Goal: Task Accomplishment & Management: Manage account settings

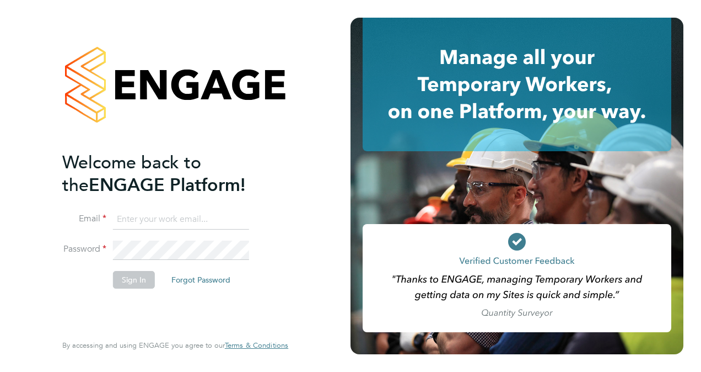
click at [148, 224] on input at bounding box center [181, 220] width 136 height 20
paste input "[EMAIL_ADDRESS][DOMAIN_NAME]"
type input "[EMAIL_ADDRESS][DOMAIN_NAME]"
click at [141, 280] on button "Sign In" at bounding box center [134, 280] width 42 height 18
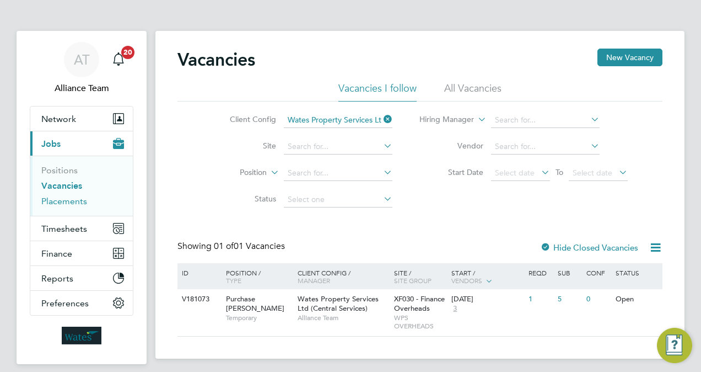
click at [55, 199] on link "Placements" at bounding box center [64, 201] width 46 height 10
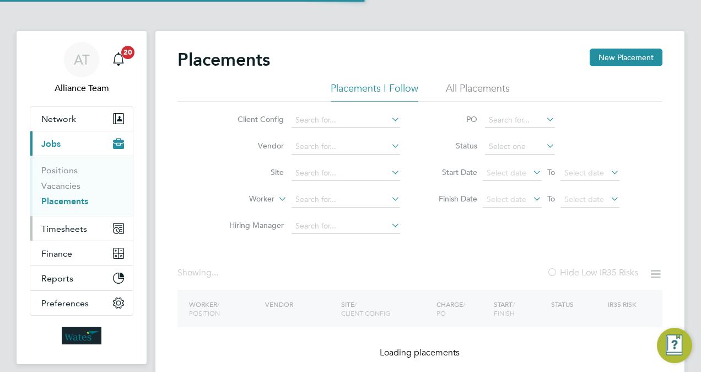
click at [65, 224] on span "Timesheets" at bounding box center [64, 228] width 46 height 10
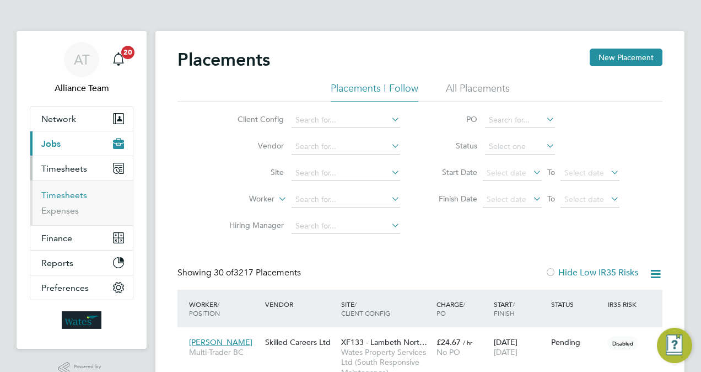
click at [73, 192] on link "Timesheets" at bounding box center [64, 195] width 46 height 10
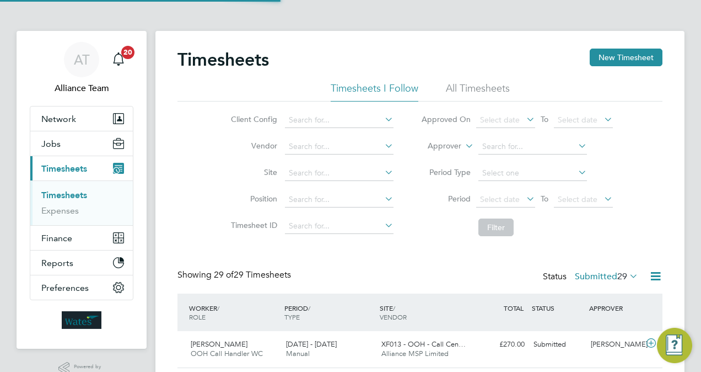
click at [449, 147] on label "Approver" at bounding box center [437, 146] width 50 height 11
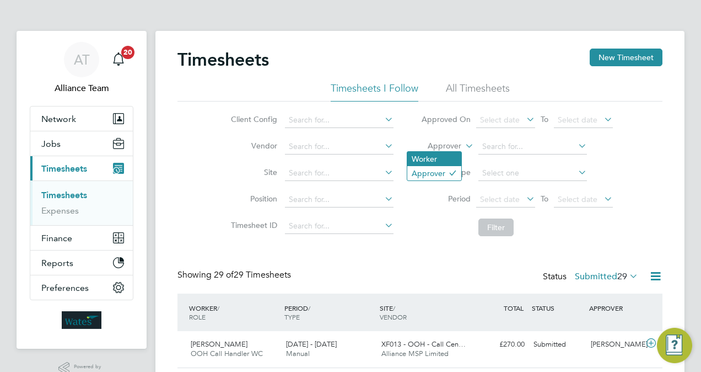
click at [438, 160] on li "Worker" at bounding box center [435, 159] width 54 height 14
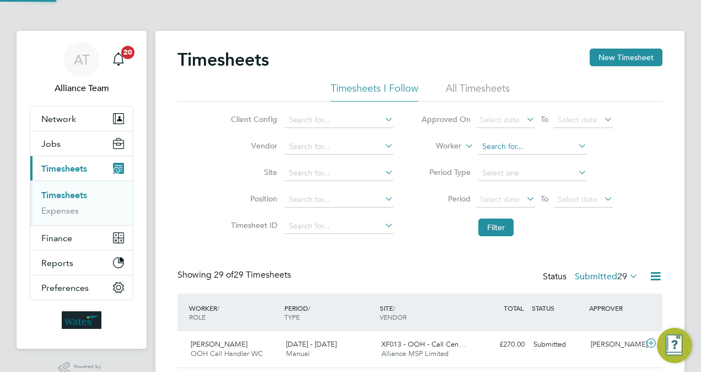
click at [503, 146] on input at bounding box center [533, 146] width 109 height 15
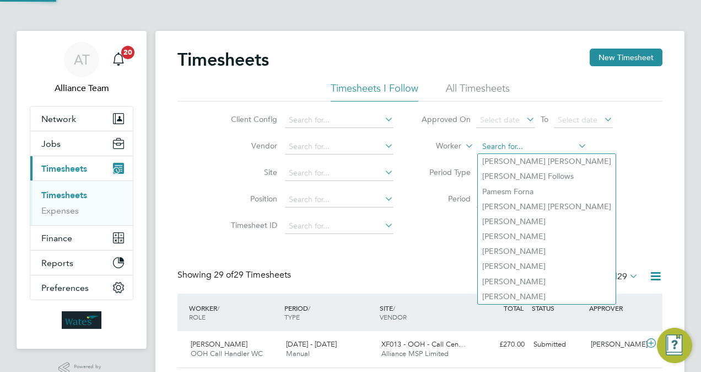
type input "e"
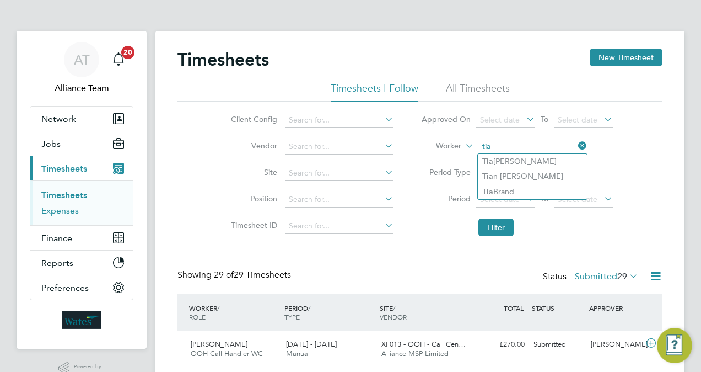
type input "tia"
click at [50, 208] on link "Expenses" at bounding box center [60, 210] width 38 height 10
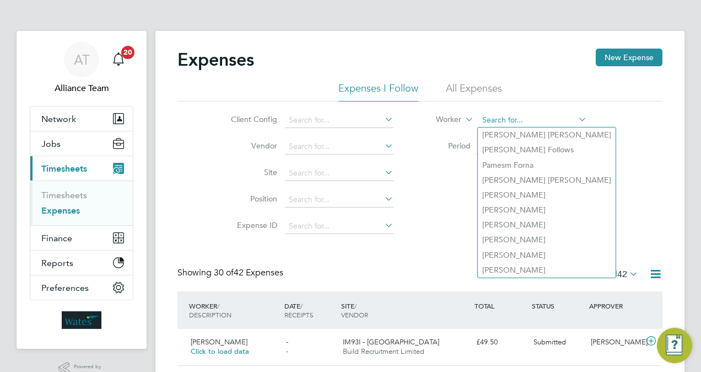
click at [492, 116] on input at bounding box center [533, 120] width 109 height 15
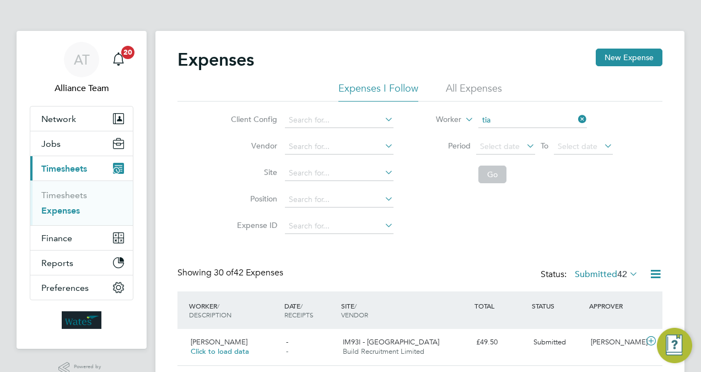
click at [505, 164] on li "Tia Brand" at bounding box center [532, 165] width 109 height 15
type input "Tia Brand"
click at [497, 176] on button "Go" at bounding box center [493, 174] width 28 height 18
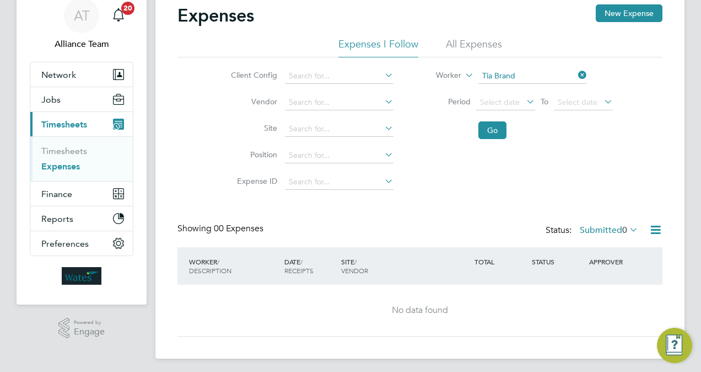
click at [477, 45] on li "All Expenses" at bounding box center [474, 48] width 56 height 20
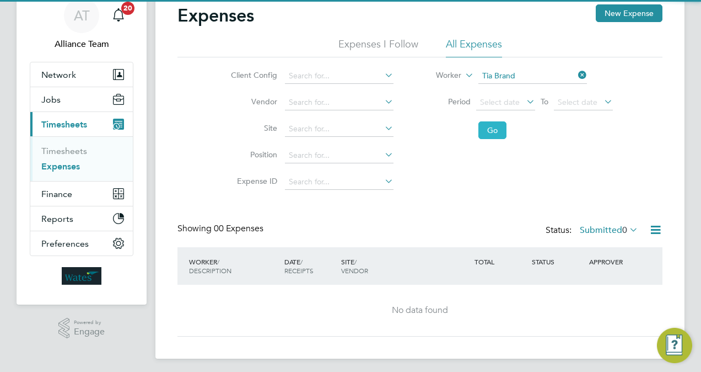
click at [499, 131] on button "Go" at bounding box center [493, 130] width 28 height 18
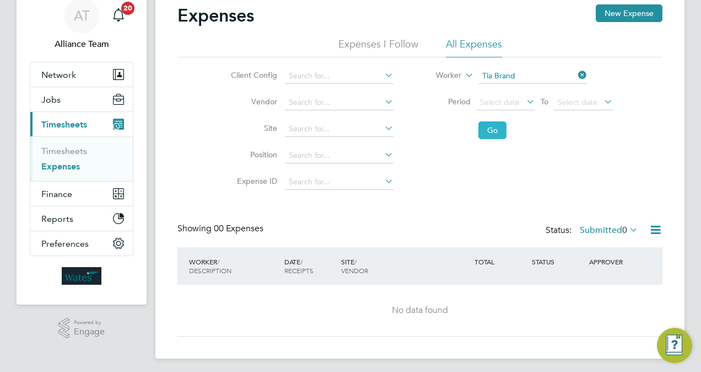
click at [499, 131] on button "Go" at bounding box center [493, 130] width 28 height 18
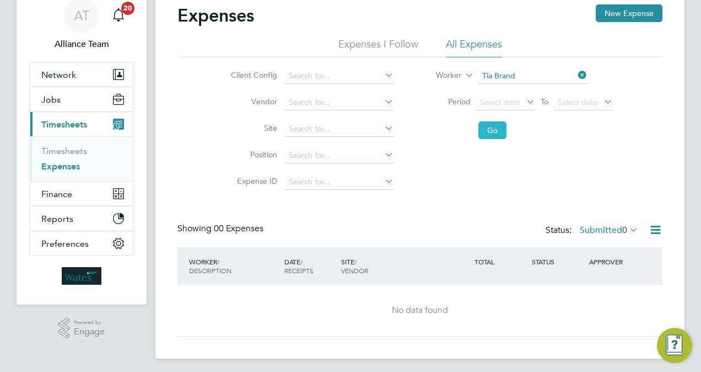
click at [499, 131] on button "Go" at bounding box center [493, 130] width 28 height 18
click at [504, 99] on span "Select date" at bounding box center [500, 102] width 40 height 10
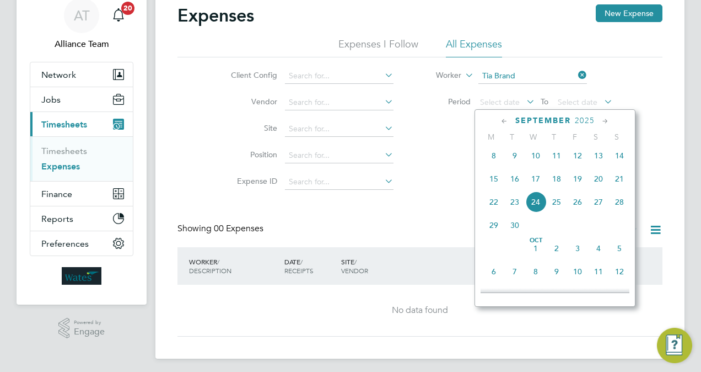
click at [435, 147] on div "Client Config Vendor Site Position Expense ID Worker Tia Brand Period Select da…" at bounding box center [420, 126] width 485 height 138
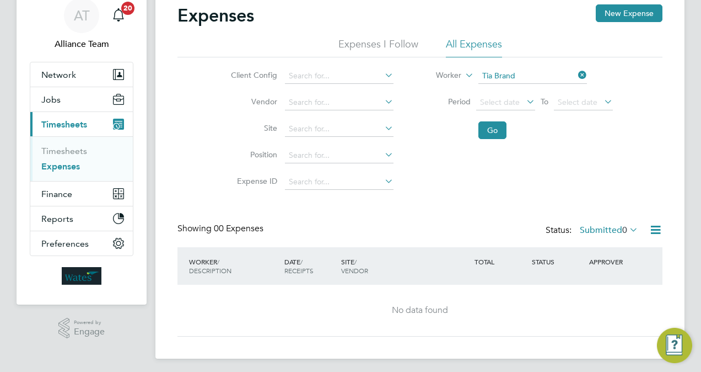
click at [371, 45] on li "Expenses I Follow" at bounding box center [379, 48] width 80 height 20
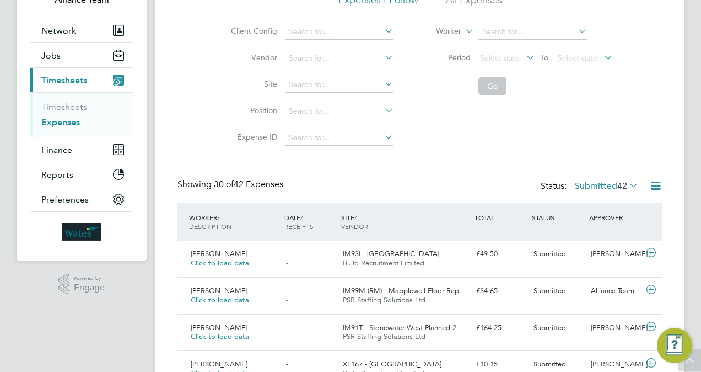
click at [589, 186] on label "Submitted 42" at bounding box center [606, 185] width 63 height 11
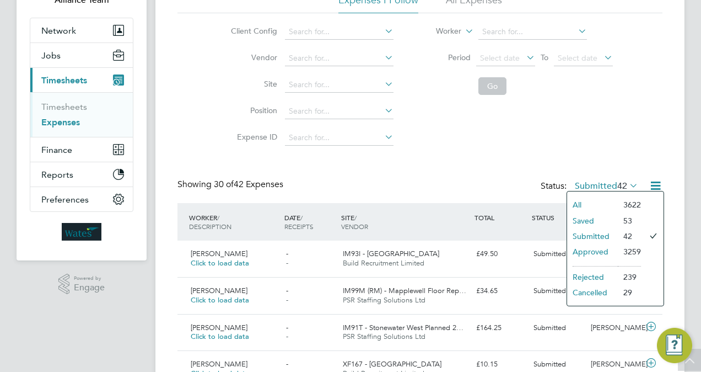
click at [583, 200] on li "All" at bounding box center [592, 204] width 51 height 15
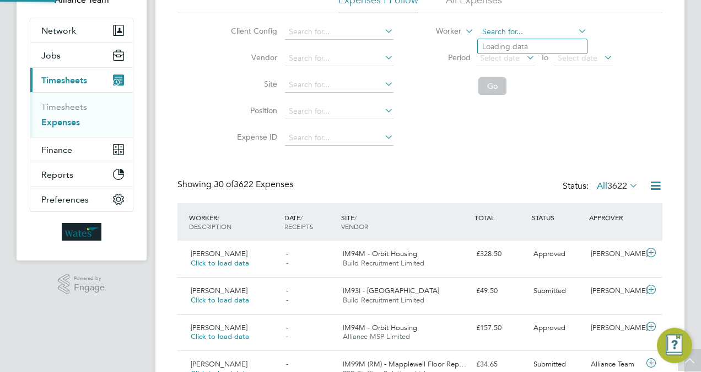
click at [503, 28] on input at bounding box center [533, 31] width 109 height 15
click at [518, 44] on li "Tia B rand" at bounding box center [532, 46] width 109 height 15
type input "Tia Brand"
click at [496, 84] on button "Go" at bounding box center [493, 86] width 28 height 18
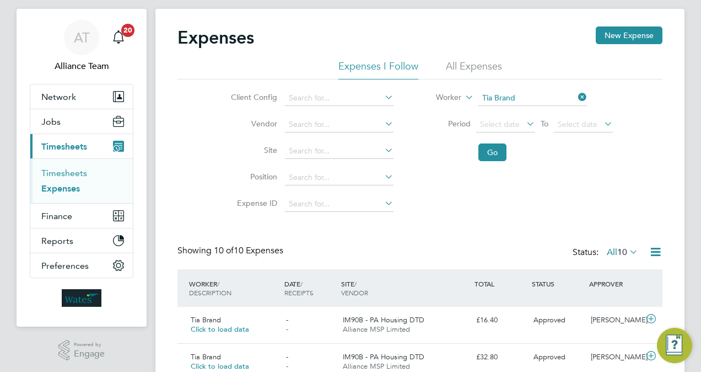
click at [79, 173] on link "Timesheets" at bounding box center [64, 173] width 46 height 10
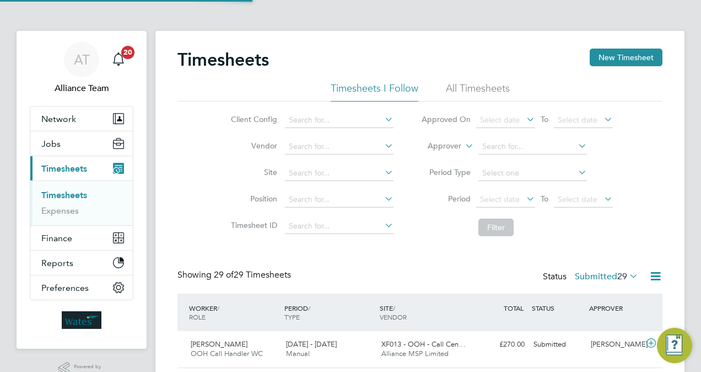
click at [435, 144] on label "Approver" at bounding box center [437, 146] width 50 height 11
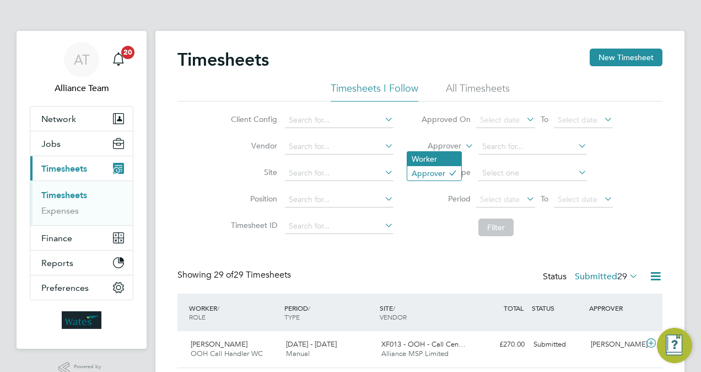
click at [436, 153] on li "Worker" at bounding box center [435, 159] width 54 height 14
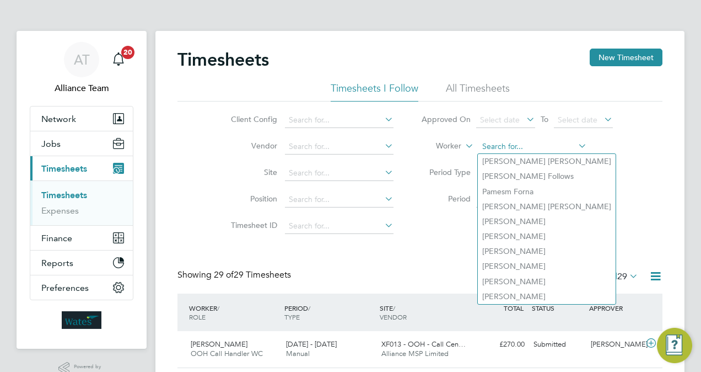
click at [514, 142] on input at bounding box center [533, 146] width 109 height 15
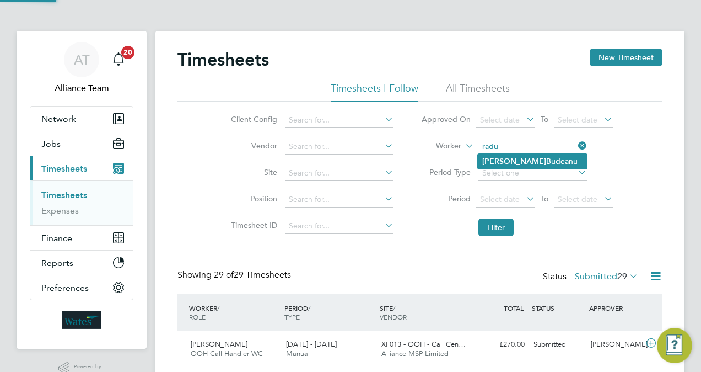
click at [517, 160] on li "Radu Budeanu" at bounding box center [532, 161] width 109 height 15
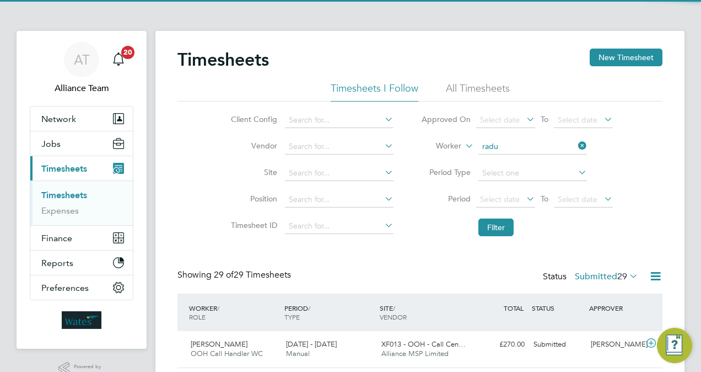
type input "Radu Budeanu"
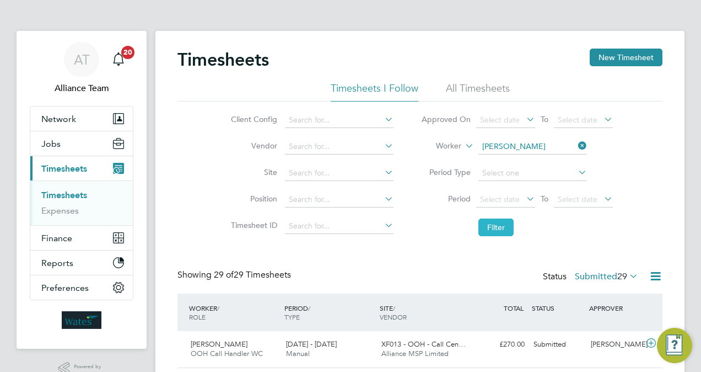
click at [485, 219] on button "Filter" at bounding box center [496, 227] width 35 height 18
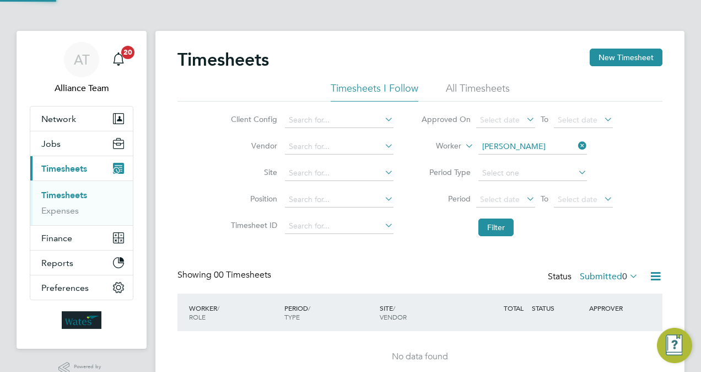
click at [423, 234] on li "Filter" at bounding box center [517, 227] width 219 height 29
click at [613, 278] on label "Submitted 0" at bounding box center [609, 276] width 58 height 11
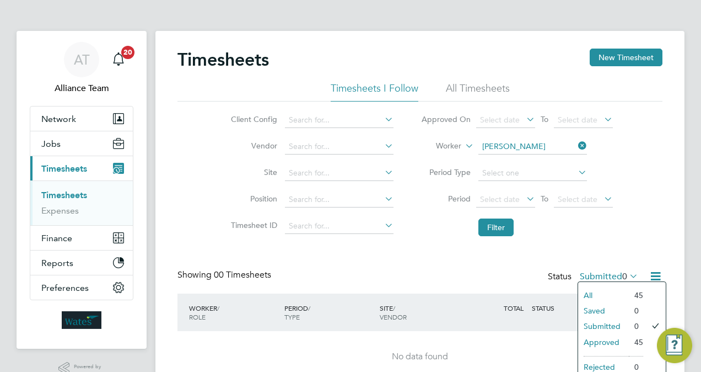
click at [603, 294] on li "All" at bounding box center [604, 294] width 51 height 15
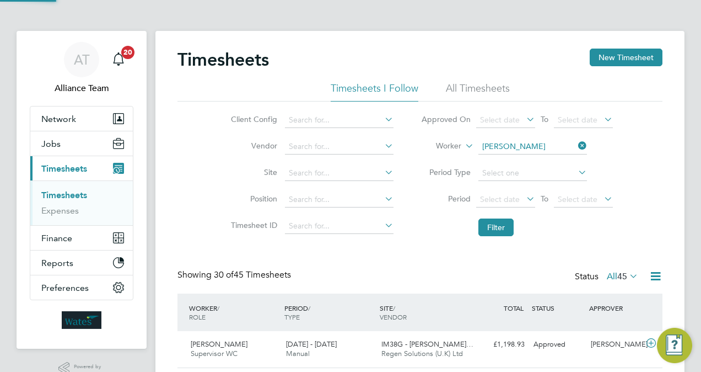
click at [436, 275] on div "Showing 30 of 45 Timesheets Status All 45" at bounding box center [420, 281] width 485 height 24
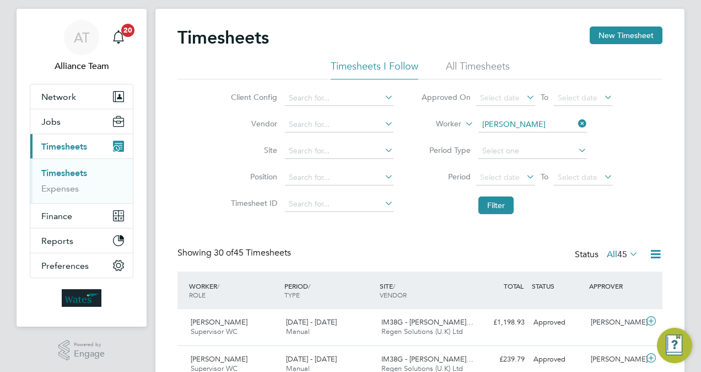
click at [438, 124] on label "Worker" at bounding box center [437, 124] width 50 height 11
click at [440, 144] on li "Approver" at bounding box center [435, 151] width 54 height 14
click at [542, 125] on input at bounding box center [533, 124] width 109 height 15
click at [535, 140] on li "Daniel Pr ice" at bounding box center [532, 139] width 109 height 15
type input "Daniel Price"
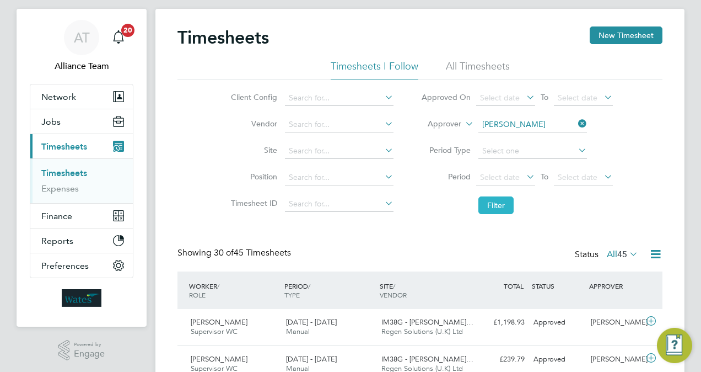
click at [507, 204] on button "Filter" at bounding box center [496, 205] width 35 height 18
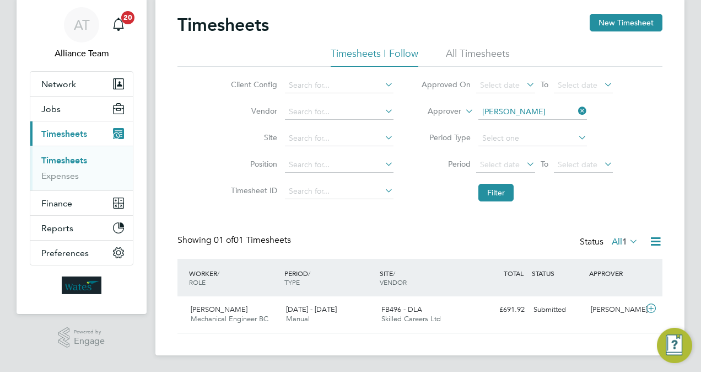
scroll to position [35, 0]
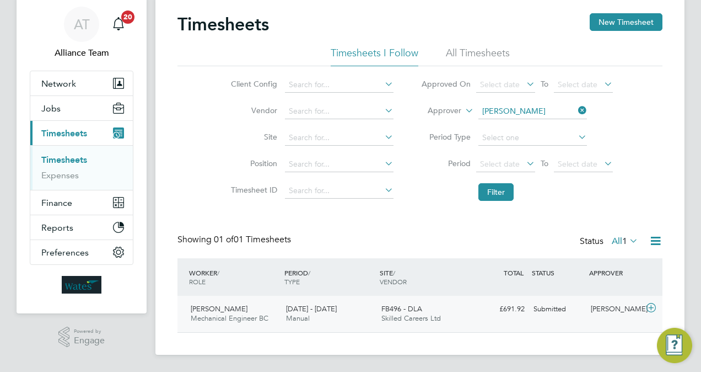
click at [381, 312] on div "FB496 - DLA Skilled Careers Ltd" at bounding box center [424, 314] width 95 height 28
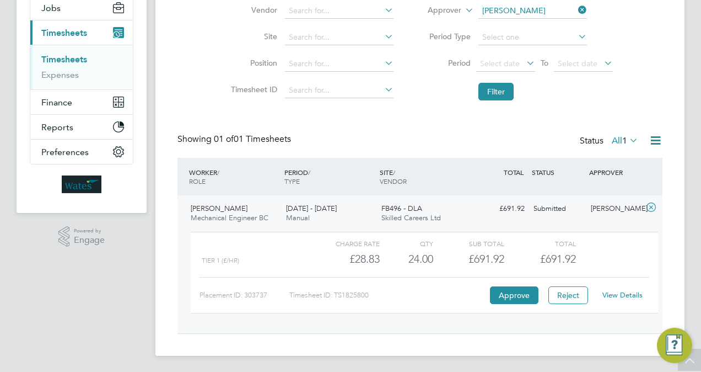
scroll to position [136, 0]
click at [625, 289] on div "View Details" at bounding box center [623, 295] width 54 height 18
click at [623, 293] on link "View Details" at bounding box center [623, 294] width 40 height 9
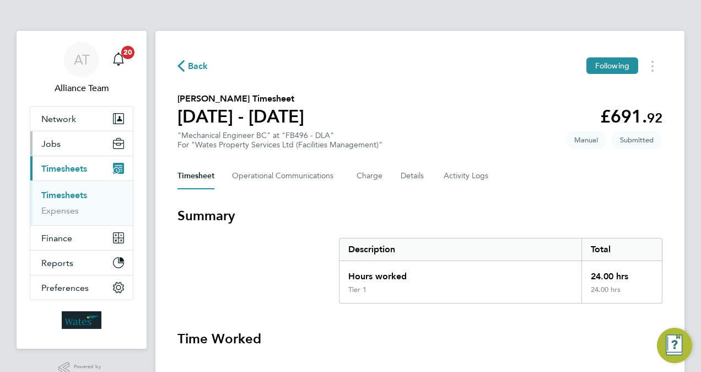
click at [66, 137] on button "Jobs" at bounding box center [81, 143] width 103 height 24
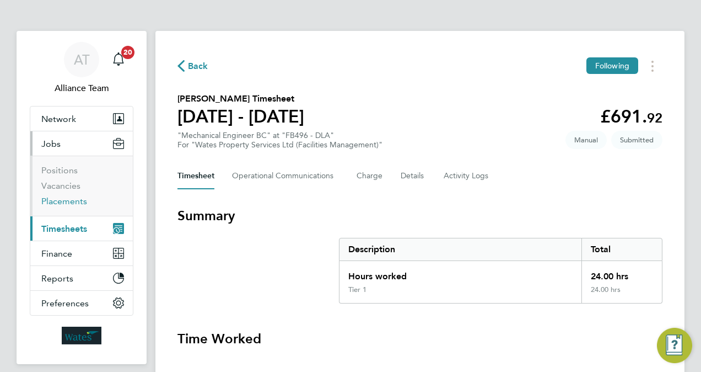
click at [70, 200] on link "Placements" at bounding box center [64, 201] width 46 height 10
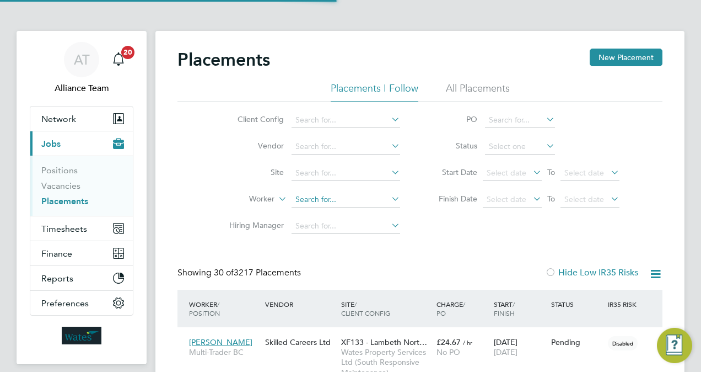
click at [354, 199] on input at bounding box center [346, 199] width 109 height 15
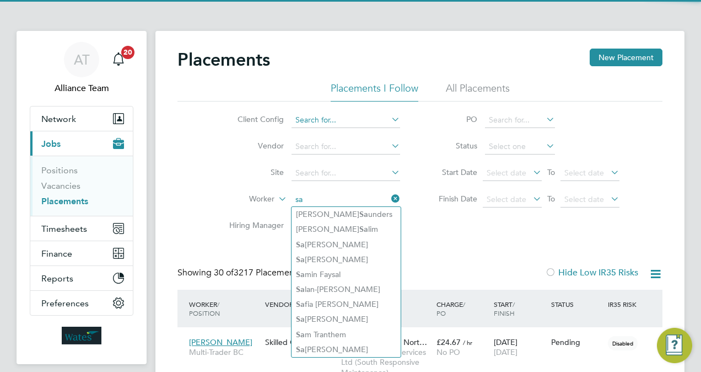
type input "sa"
click at [342, 121] on input at bounding box center [346, 120] width 109 height 15
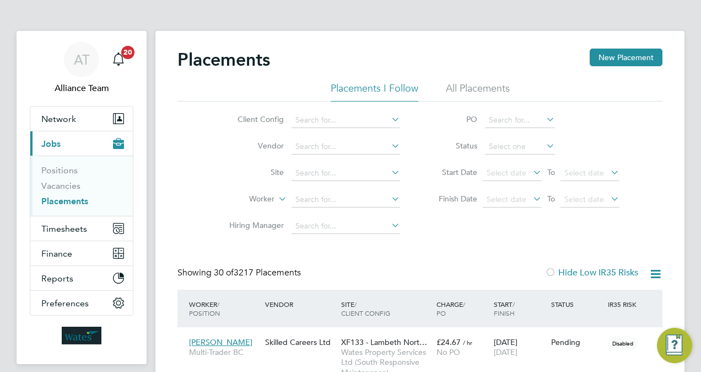
click at [443, 225] on li "Wates Property Services Ltd (Facilities Management)" at bounding box center [404, 224] width 224 height 15
type input "Wates Property Services Ltd (Facilities Management)"
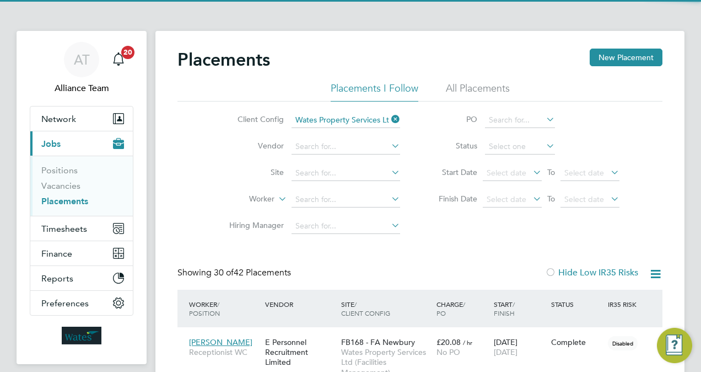
click at [459, 233] on div "Client Config Wates Property Services Ltd (Facilities Management) Vendor Site W…" at bounding box center [420, 170] width 485 height 138
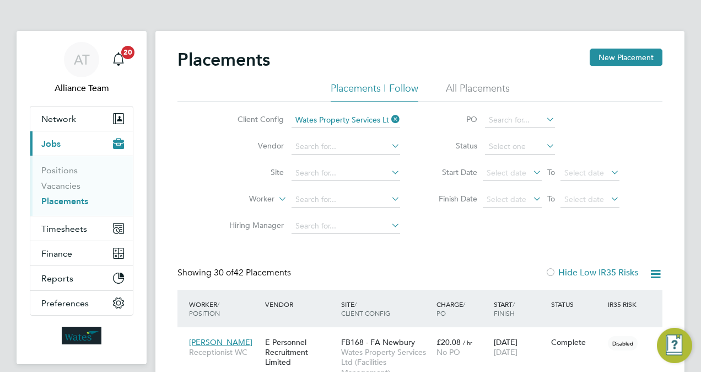
click at [516, 138] on li "Status" at bounding box center [523, 146] width 219 height 26
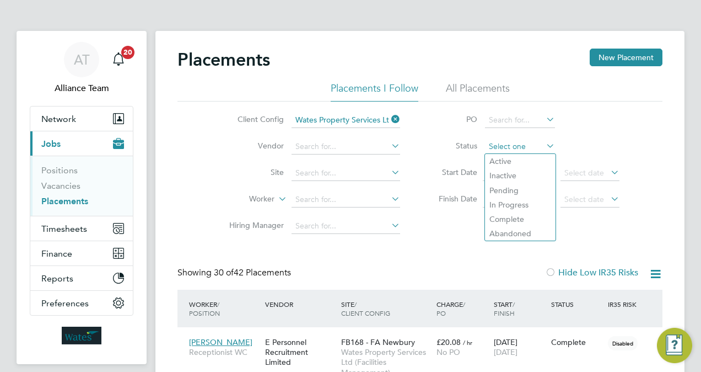
click at [516, 144] on input at bounding box center [520, 146] width 70 height 15
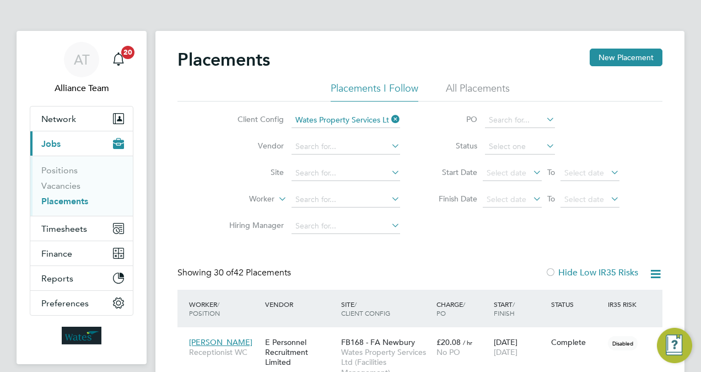
click at [516, 204] on li "In Progress" at bounding box center [520, 204] width 71 height 14
type input "In Progress"
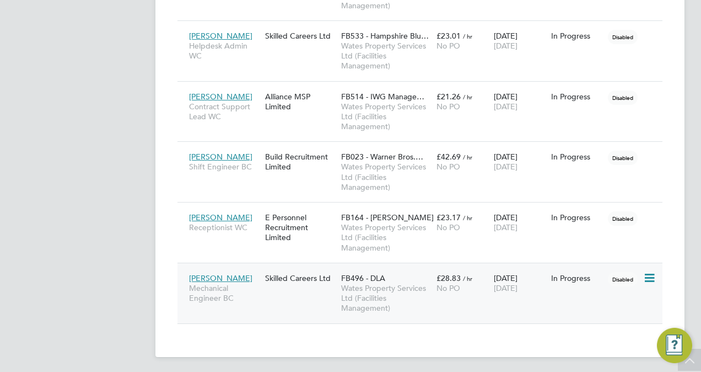
click at [416, 299] on span "Wates Property Services Ltd (Facilities Management)" at bounding box center [386, 298] width 90 height 30
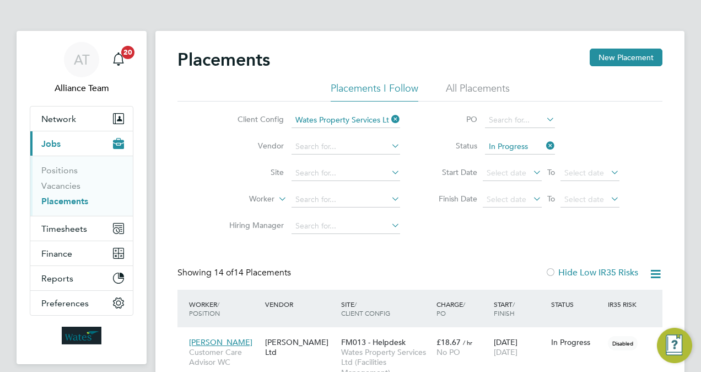
click at [76, 204] on link "Placements" at bounding box center [64, 201] width 47 height 10
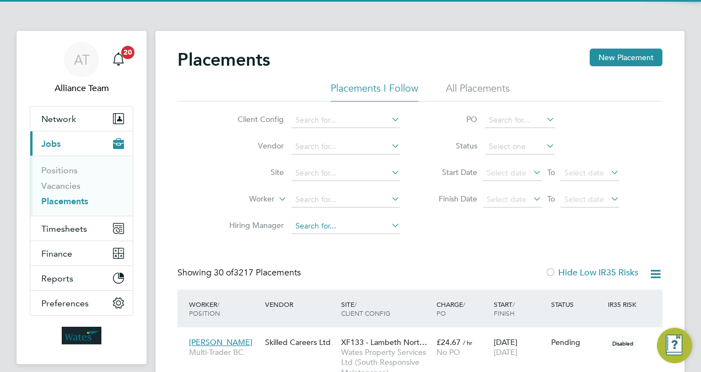
scroll to position [31, 77]
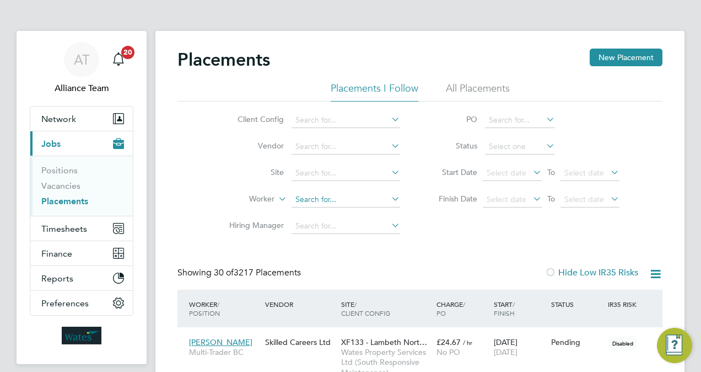
click at [333, 197] on input at bounding box center [346, 199] width 109 height 15
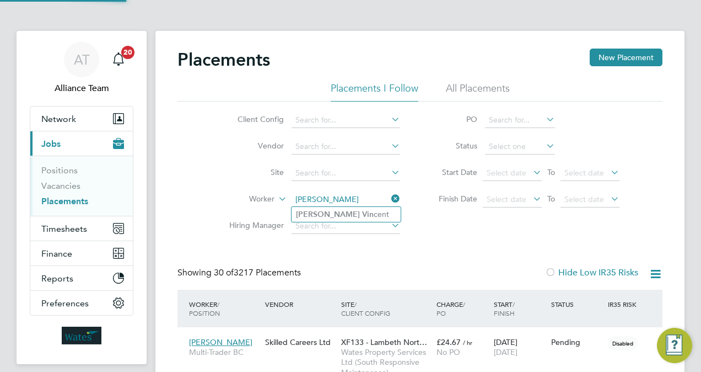
click at [346, 213] on li "Darren Vin cent" at bounding box center [346, 214] width 109 height 15
type input "Darren Vincent"
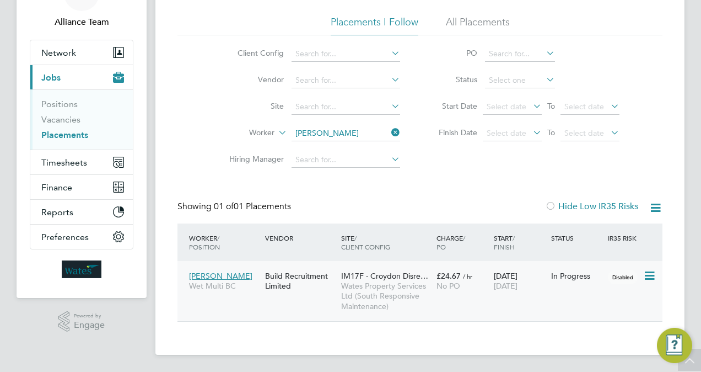
click at [442, 283] on span "No PO" at bounding box center [449, 286] width 24 height 10
click at [357, 136] on input at bounding box center [346, 133] width 109 height 15
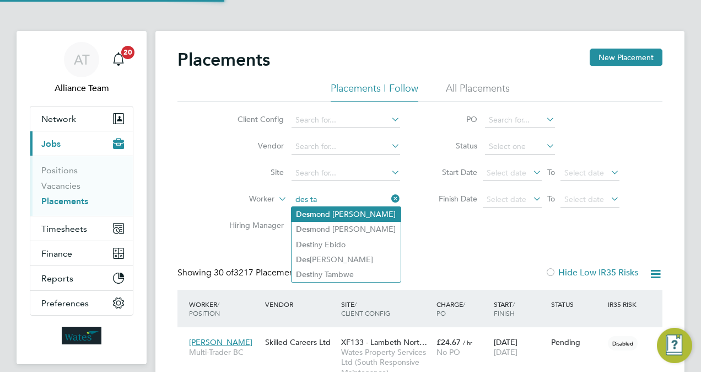
click at [339, 213] on li "Des mond Taylor" at bounding box center [346, 214] width 109 height 15
type input "Desmond Taylor"
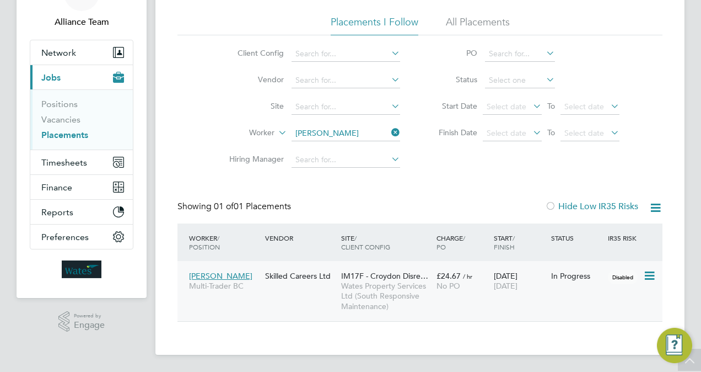
click at [435, 283] on div "£24.67 / hr No PO" at bounding box center [462, 280] width 57 height 31
click at [85, 157] on span "Timesheets" at bounding box center [64, 162] width 46 height 10
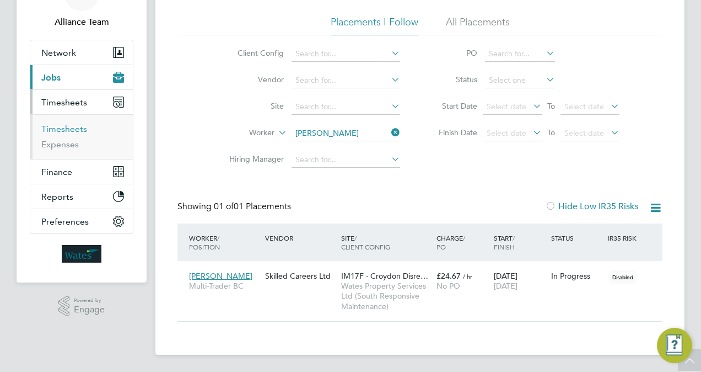
click at [67, 130] on link "Timesheets" at bounding box center [64, 129] width 46 height 10
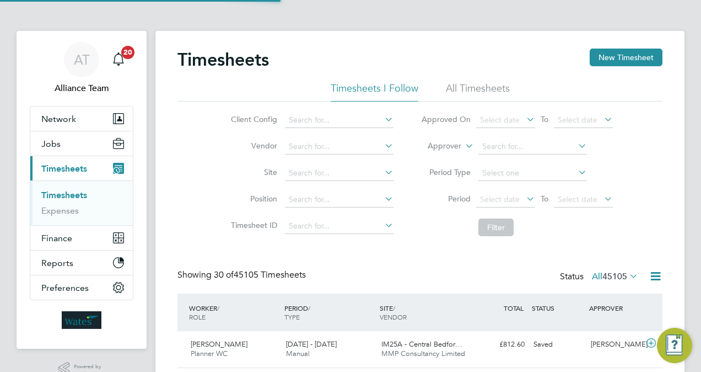
scroll to position [6, 6]
click at [453, 150] on label "Approver" at bounding box center [437, 146] width 50 height 11
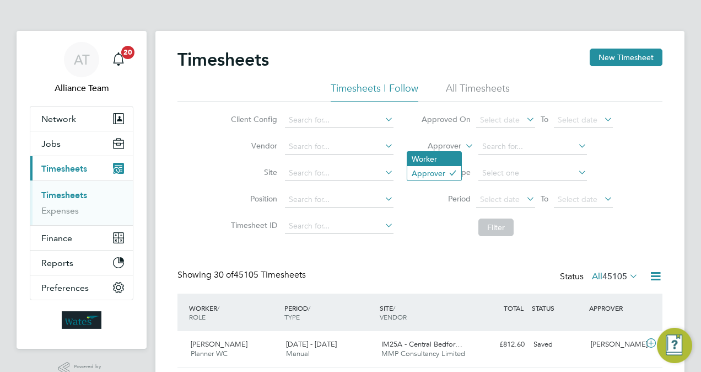
click at [446, 152] on li "Worker" at bounding box center [435, 159] width 54 height 14
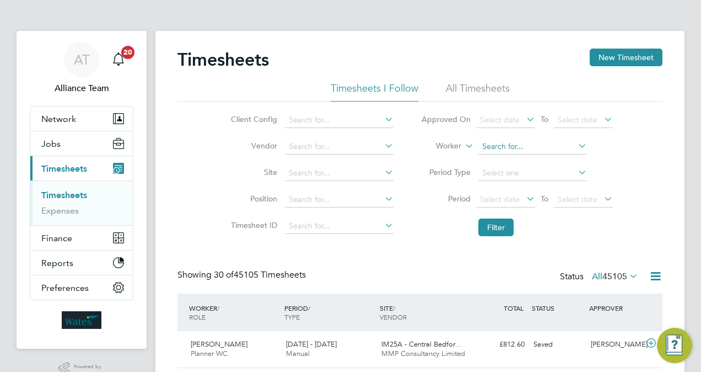
click at [497, 146] on input at bounding box center [533, 146] width 109 height 15
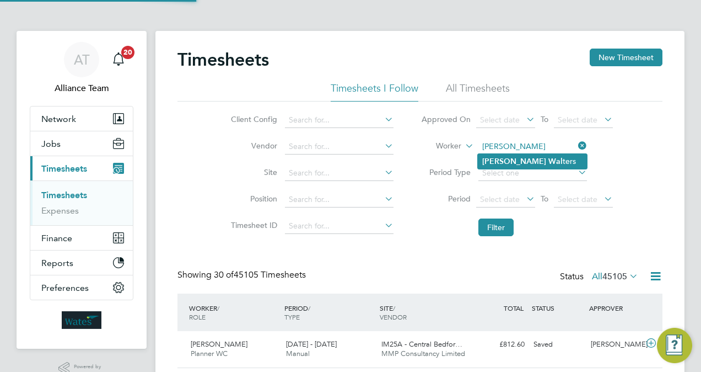
click at [549, 157] on b "Wal" at bounding box center [556, 161] width 14 height 9
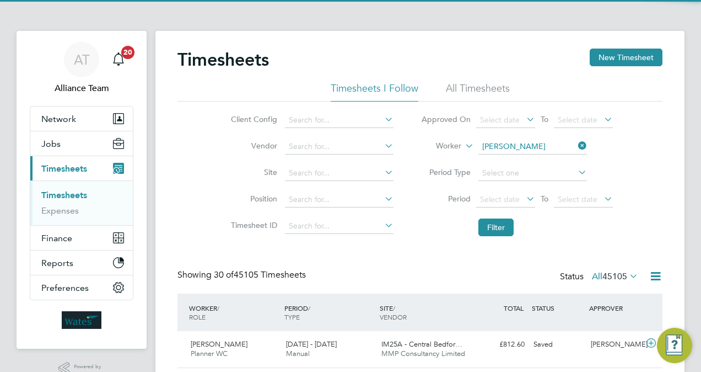
type input "Jason Walters"
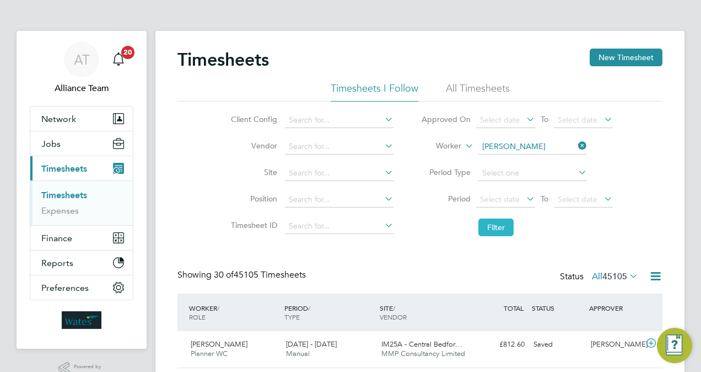
click at [506, 226] on button "Filter" at bounding box center [496, 227] width 35 height 18
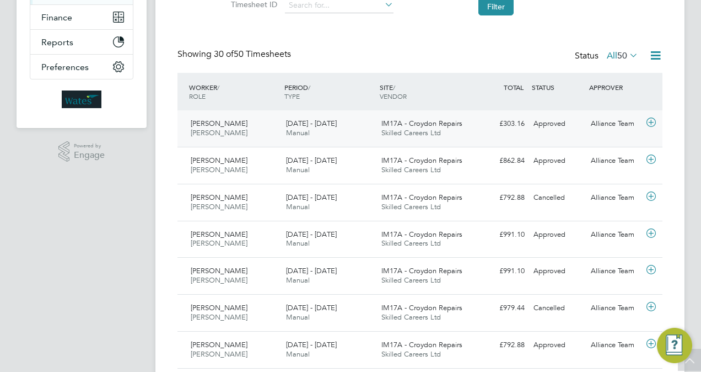
click at [420, 132] on span "Skilled Careers Ltd" at bounding box center [412, 132] width 60 height 9
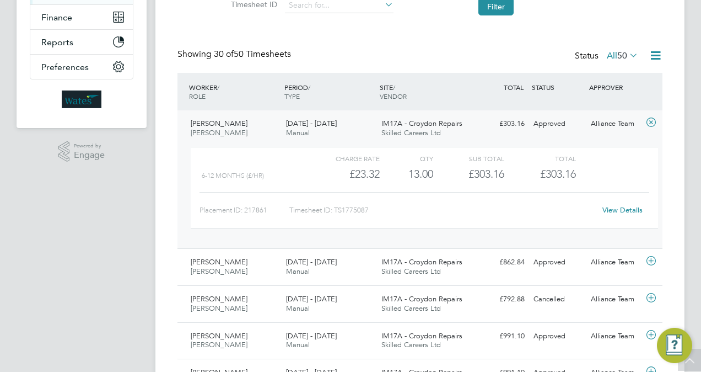
click at [623, 211] on link "View Details" at bounding box center [623, 209] width 40 height 9
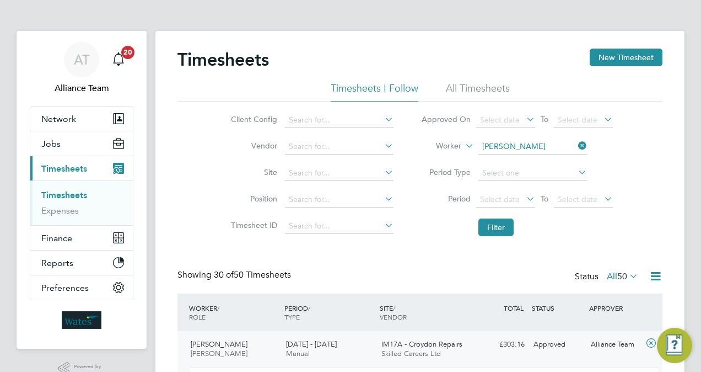
click at [75, 196] on link "Timesheets" at bounding box center [64, 195] width 46 height 10
click at [551, 150] on input at bounding box center [533, 146] width 109 height 15
type input "danielpr"
click at [79, 105] on app-nav-user-info "AT Alliance Team Notifications 20" at bounding box center [82, 68] width 104 height 75
click at [77, 113] on button "Network" at bounding box center [81, 118] width 103 height 24
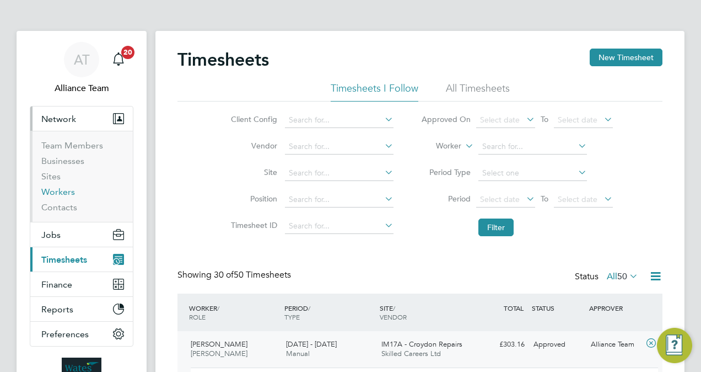
click at [68, 189] on link "Workers" at bounding box center [58, 191] width 34 height 10
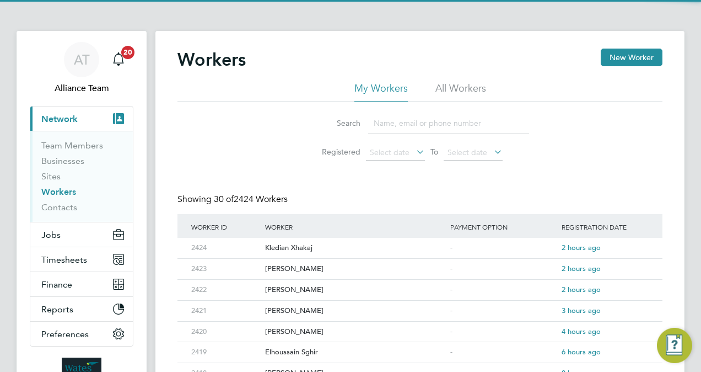
click at [406, 121] on input at bounding box center [448, 124] width 161 height 22
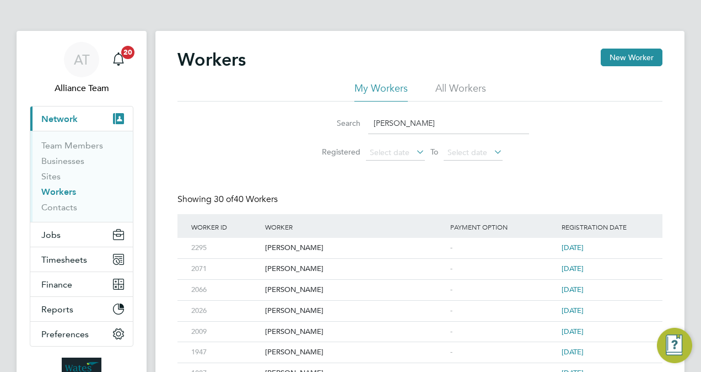
type input "daniel"
click at [73, 143] on link "Team Members" at bounding box center [72, 145] width 62 height 10
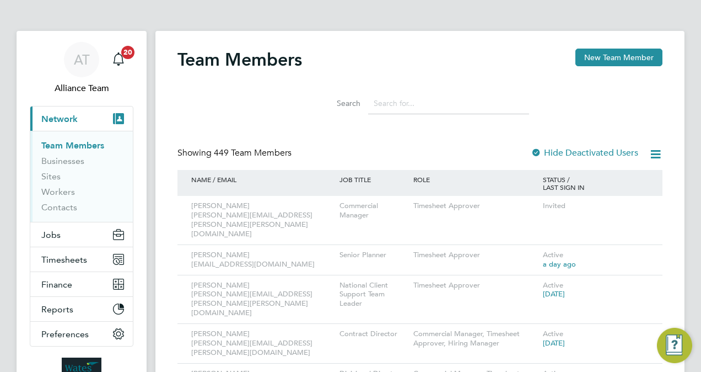
click at [408, 101] on input at bounding box center [448, 104] width 161 height 22
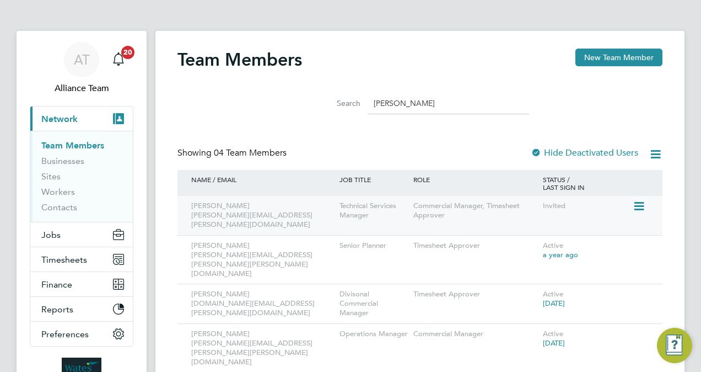
type input "daniel"
click at [641, 206] on icon at bounding box center [638, 206] width 11 height 13
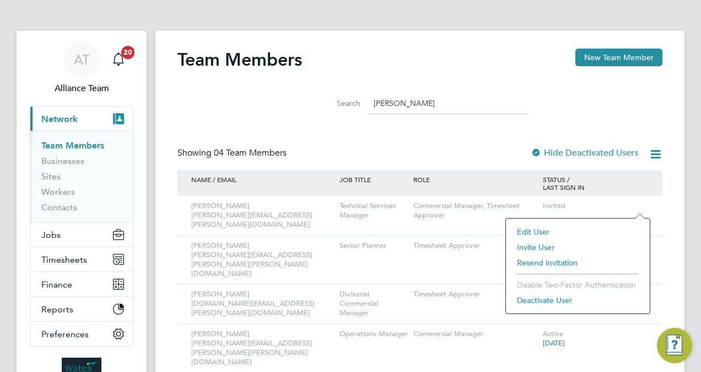
click at [488, 141] on div "Team Members New Team Member Search daniel Showing 04 Team Members Hide Deactiv…" at bounding box center [420, 211] width 485 height 324
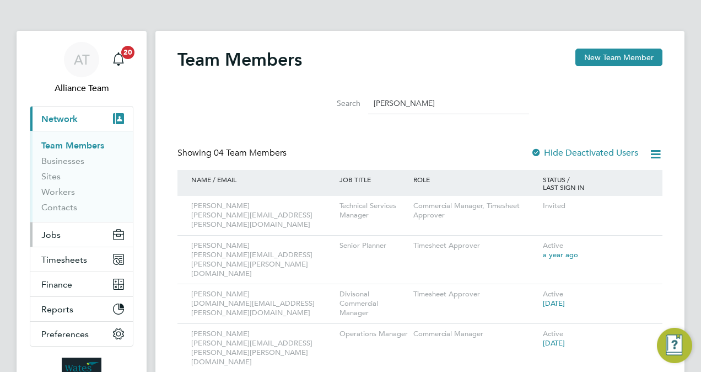
click at [66, 243] on button "Jobs" at bounding box center [81, 234] width 103 height 24
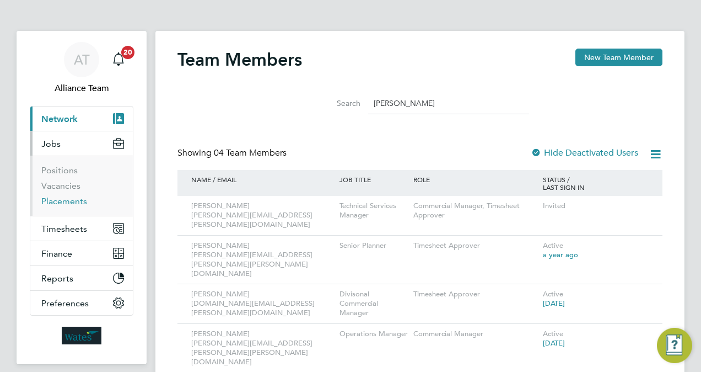
click at [77, 202] on link "Placements" at bounding box center [64, 201] width 46 height 10
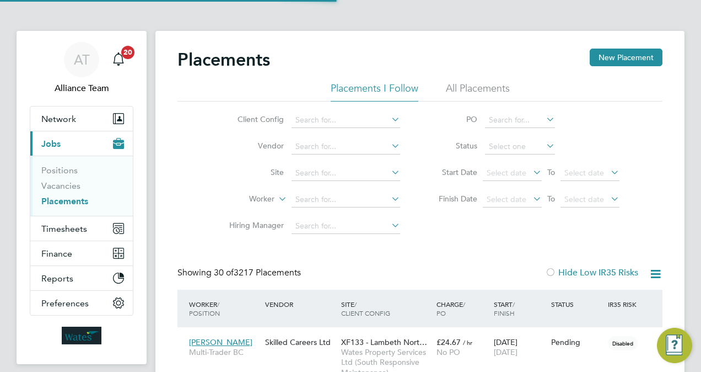
scroll to position [31, 77]
click at [74, 223] on span "Timesheets" at bounding box center [64, 228] width 46 height 10
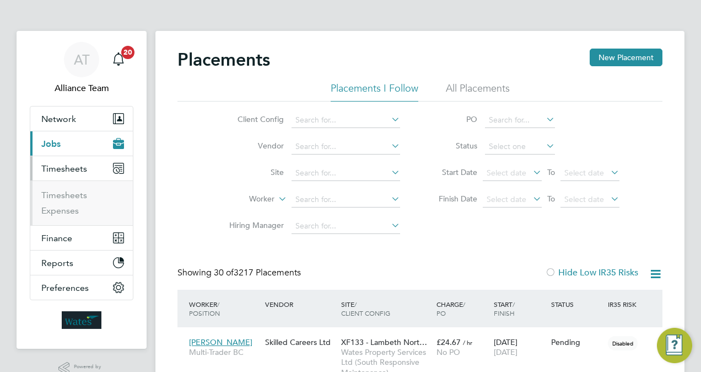
click at [66, 188] on ul "Timesheets Expenses" at bounding box center [81, 202] width 103 height 45
click at [79, 194] on link "Timesheets" at bounding box center [64, 195] width 46 height 10
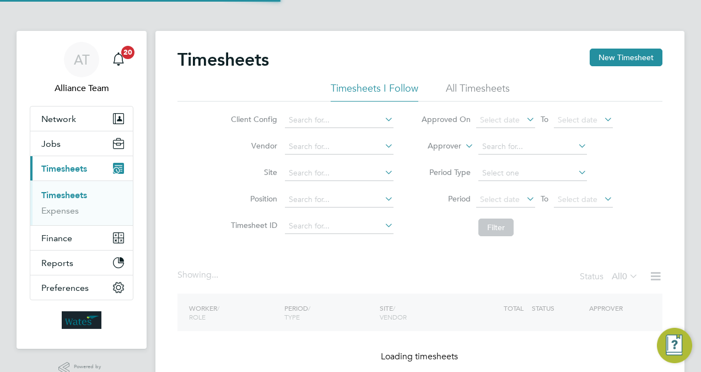
click at [446, 141] on label "Approver" at bounding box center [437, 146] width 50 height 11
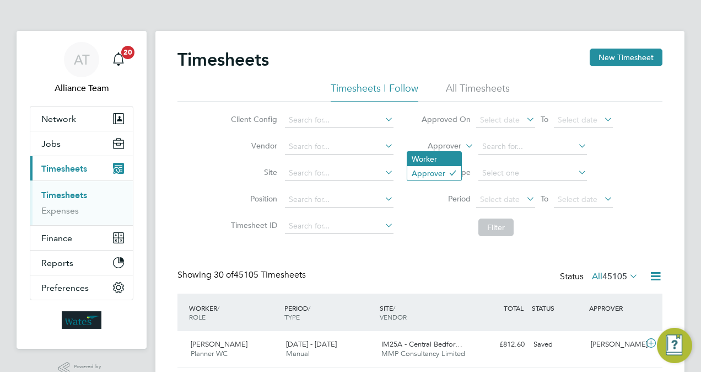
click at [440, 157] on li "Worker" at bounding box center [435, 159] width 54 height 14
click at [447, 150] on label "Worker" at bounding box center [437, 146] width 50 height 11
click at [435, 170] on li "Approver" at bounding box center [435, 173] width 54 height 14
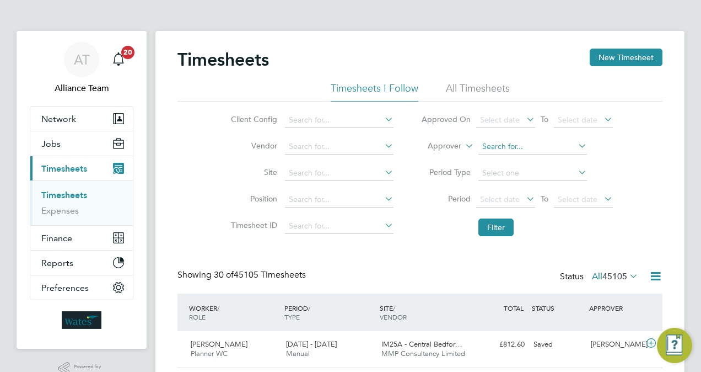
click at [516, 144] on input at bounding box center [533, 146] width 109 height 15
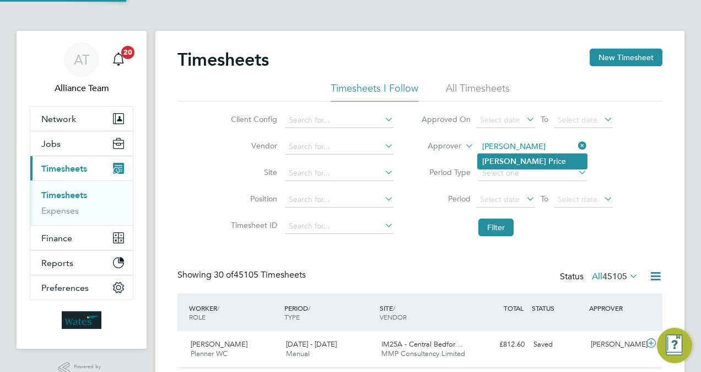
click at [522, 161] on li "Daniel Pr ice" at bounding box center [532, 161] width 109 height 15
type input "Daniel Price"
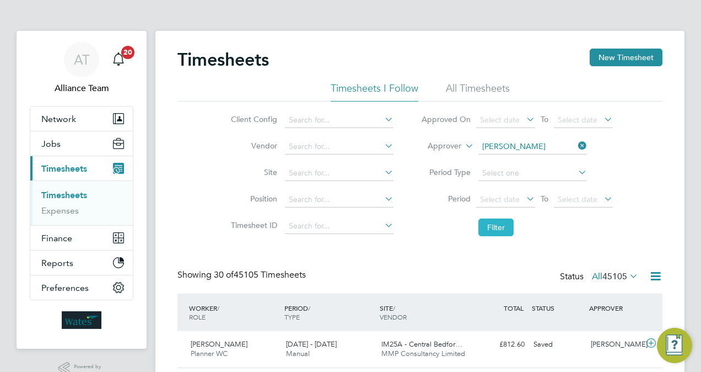
click at [503, 231] on button "Filter" at bounding box center [496, 227] width 35 height 18
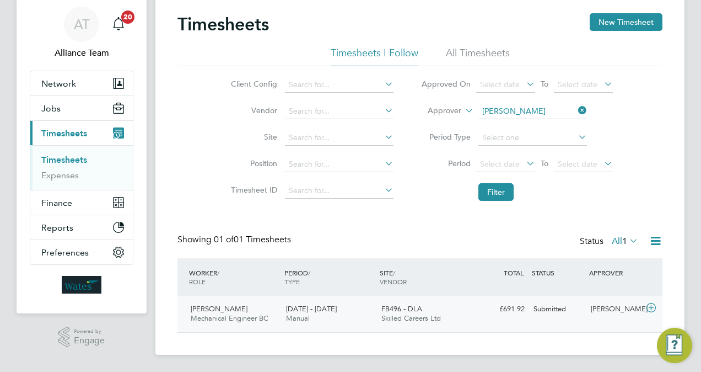
click at [492, 317] on div "£691.92 Submitted" at bounding box center [500, 309] width 57 height 18
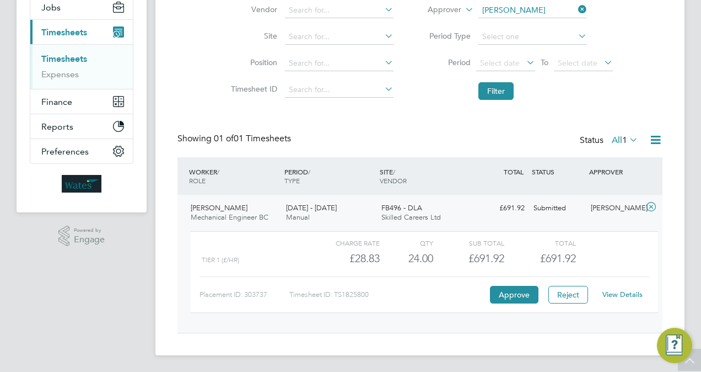
click at [630, 291] on link "View Details" at bounding box center [623, 294] width 40 height 9
click at [543, 14] on input at bounding box center [533, 10] width 109 height 15
click at [527, 24] on li "Svet lin Grigorov" at bounding box center [532, 25] width 109 height 15
type input "Svetlin Grigorov"
click at [494, 99] on li "Filter" at bounding box center [517, 91] width 219 height 29
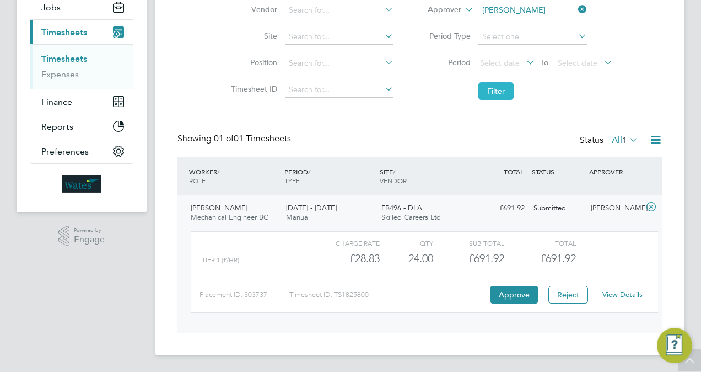
click at [494, 94] on button "Filter" at bounding box center [496, 91] width 35 height 18
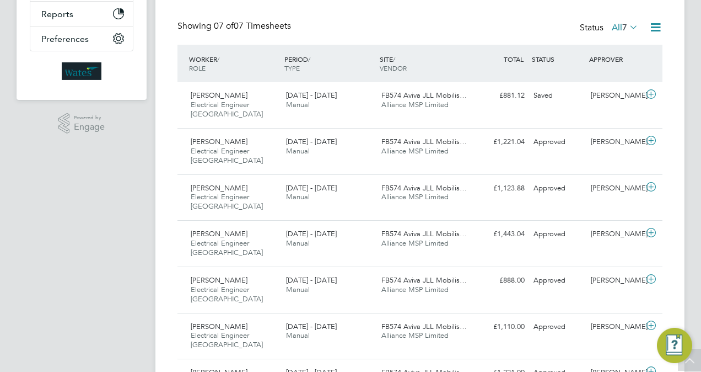
scroll to position [255, 0]
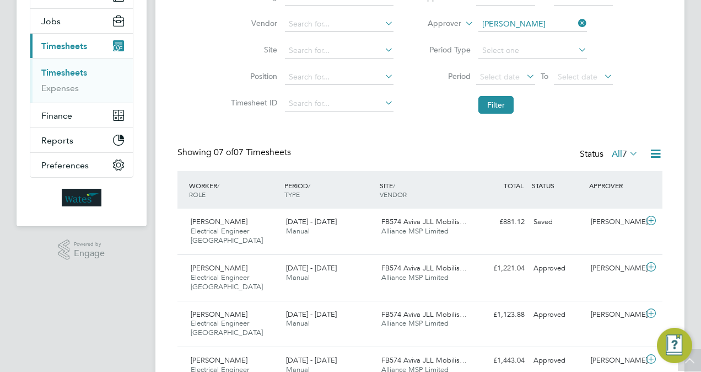
click at [441, 24] on label "Approver" at bounding box center [437, 23] width 50 height 11
click at [438, 38] on li "Worker" at bounding box center [435, 36] width 54 height 14
click at [528, 24] on input at bounding box center [533, 24] width 109 height 15
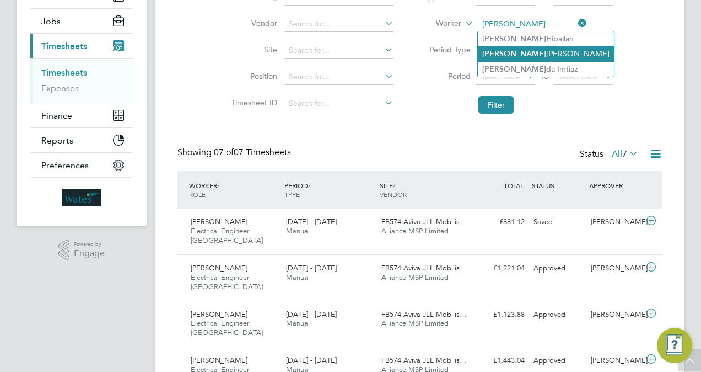
click at [529, 49] on li "Syed Jilani" at bounding box center [546, 53] width 136 height 15
type input "Syed Jilani"
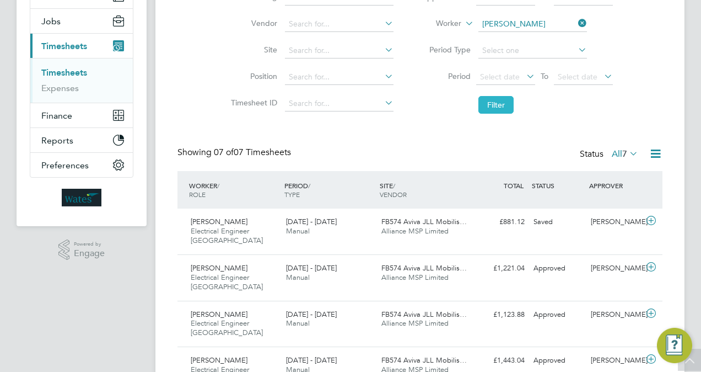
click at [496, 100] on button "Filter" at bounding box center [496, 105] width 35 height 18
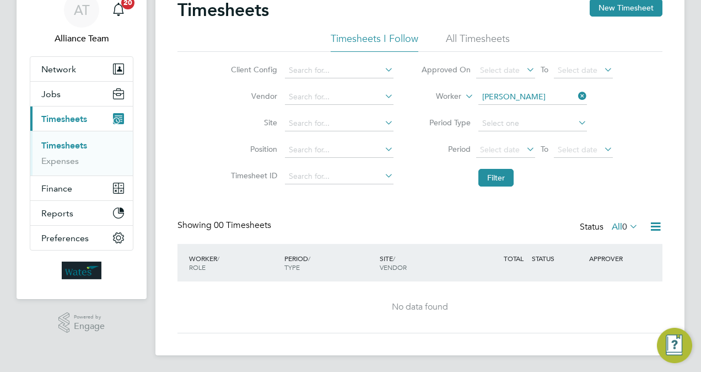
click at [476, 38] on li "All Timesheets" at bounding box center [478, 42] width 64 height 20
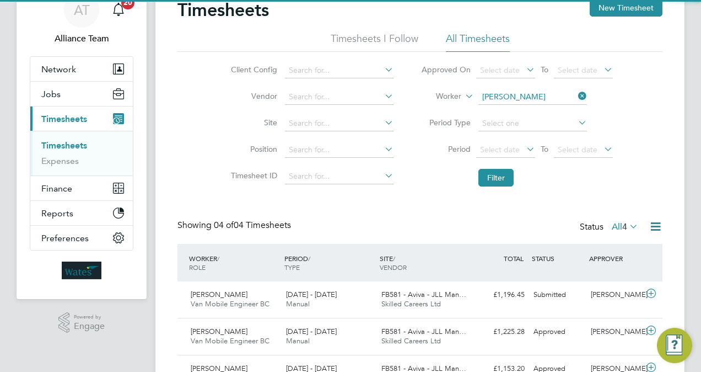
click at [400, 36] on li "Timesheets I Follow" at bounding box center [375, 42] width 88 height 20
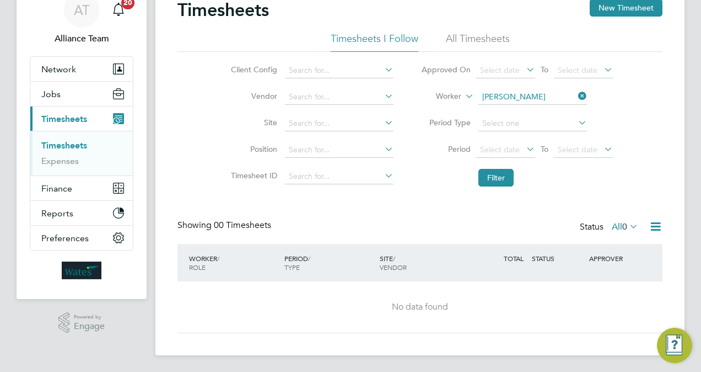
click at [465, 45] on li "All Timesheets" at bounding box center [478, 42] width 64 height 20
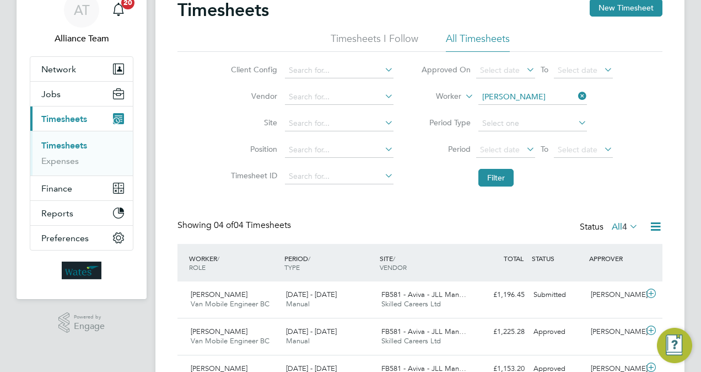
click at [399, 192] on div "Timesheets New Timesheet Timesheets I Follow All Timesheets Client Config Vendo…" at bounding box center [420, 214] width 485 height 430
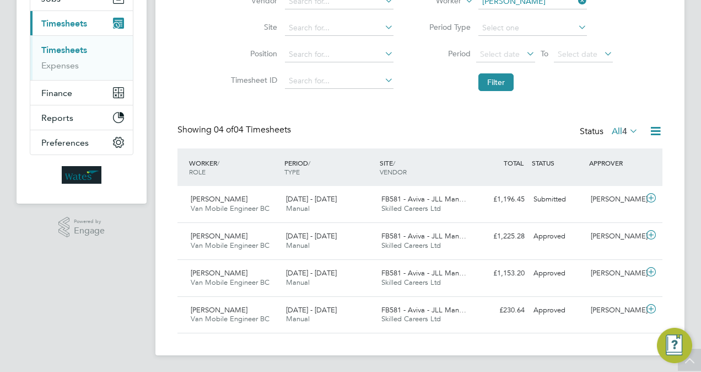
click at [399, 192] on div "FB581 - Aviva - JLL Man… Skilled Careers Ltd" at bounding box center [424, 204] width 95 height 28
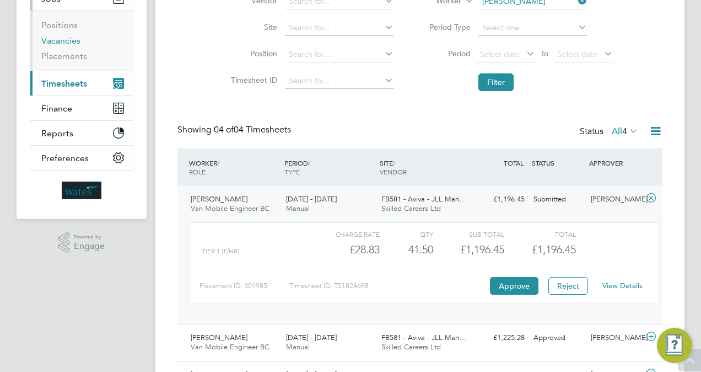
click at [62, 43] on link "Vacancies" at bounding box center [60, 40] width 39 height 10
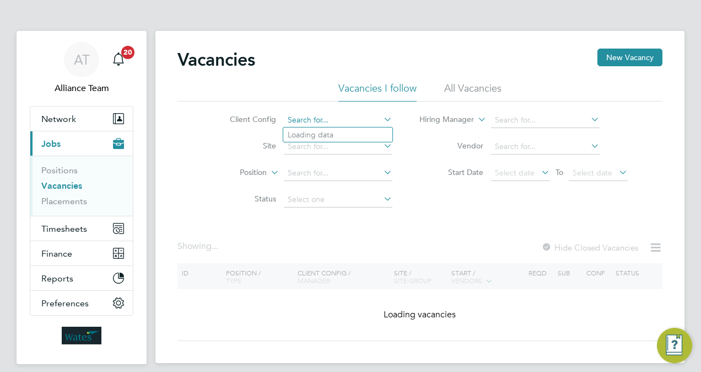
click at [351, 116] on input at bounding box center [338, 120] width 109 height 15
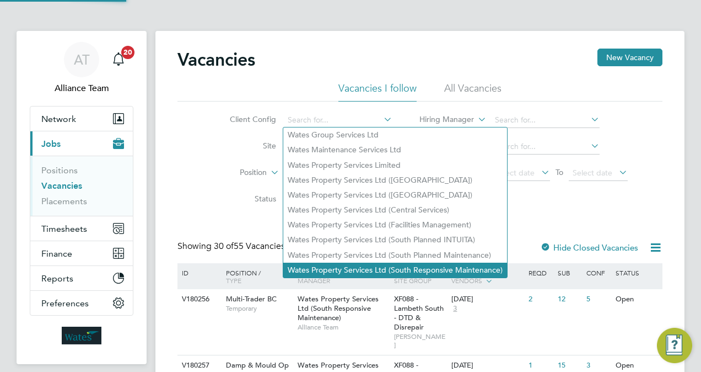
click at [434, 266] on li "Wates Property Services Ltd (South Responsive Maintenance)" at bounding box center [395, 270] width 224 height 15
type input "Wates Property Services Ltd (South Responsive Maintenance)"
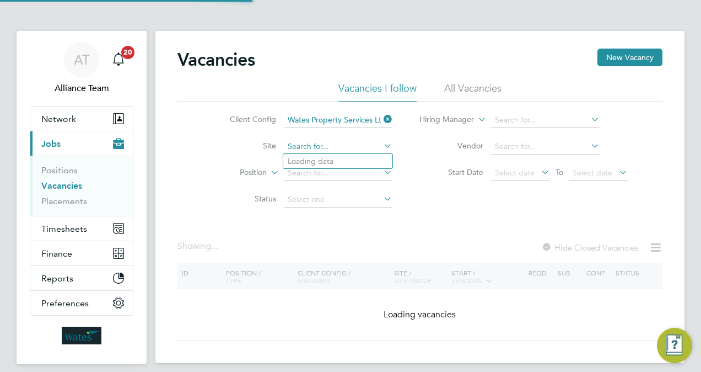
click at [339, 146] on input at bounding box center [338, 146] width 109 height 15
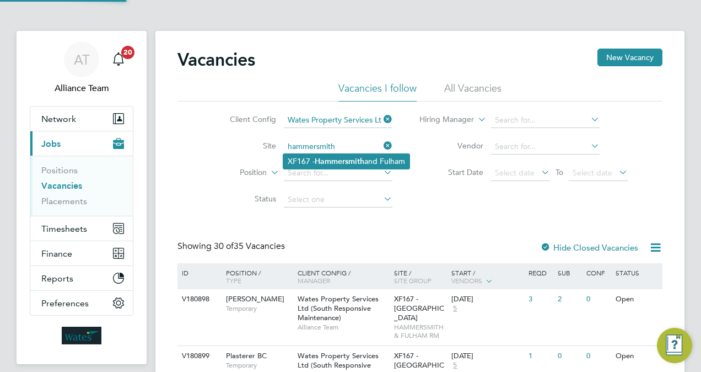
click at [345, 161] on b "Hammersmith" at bounding box center [340, 161] width 50 height 9
type input "XF167 - Hammersmith and Fulham"
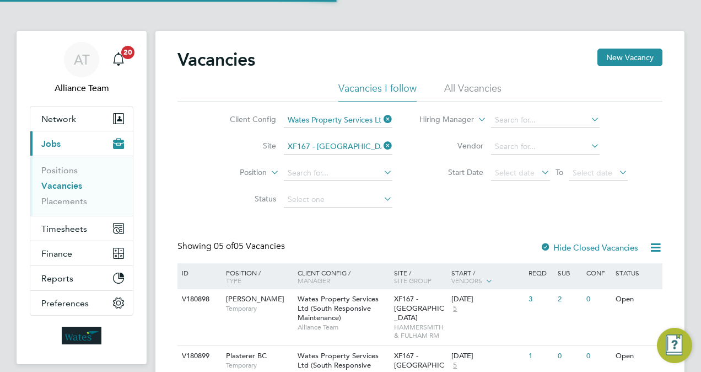
click at [465, 258] on div "Showing 05 of 05 Vacancies Hide Closed Vacancies" at bounding box center [420, 251] width 485 height 23
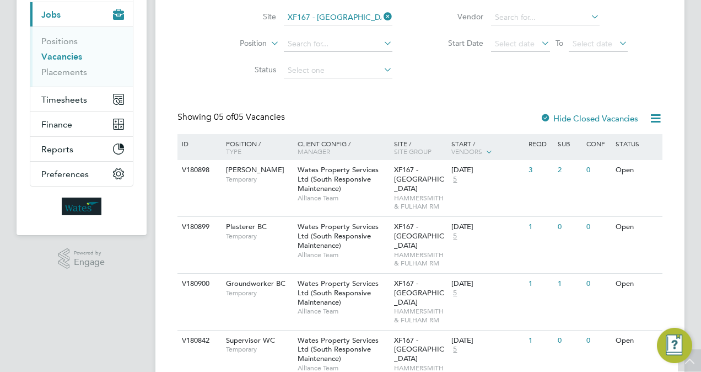
scroll to position [239, 0]
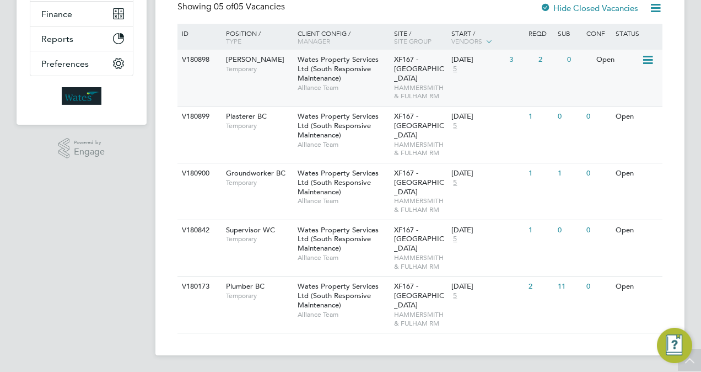
click at [347, 53] on div "Wates Property Services Ltd (South Responsive Maintenance) Alliance Team" at bounding box center [343, 73] width 97 height 47
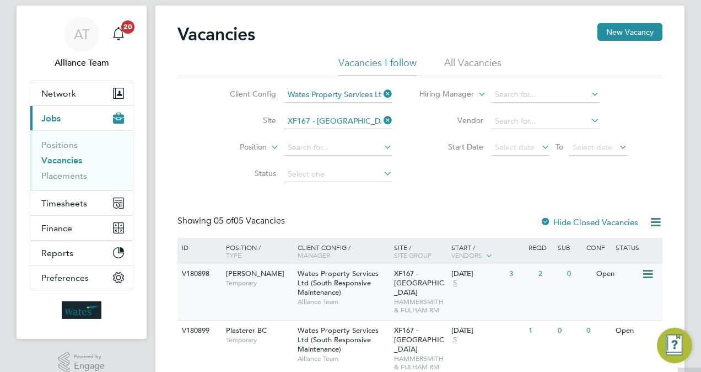
scroll to position [19, 0]
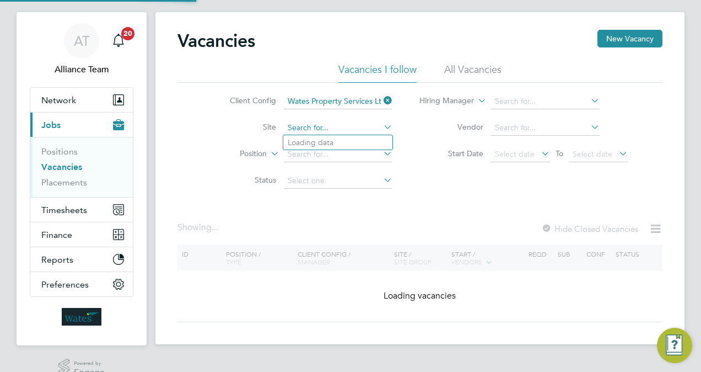
click at [344, 122] on input at bounding box center [338, 127] width 109 height 15
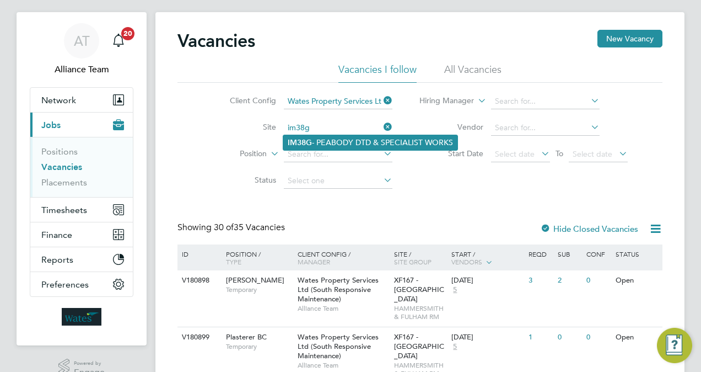
click at [343, 142] on li "IM38G - PEABODY DTD & SPECIALIST WORKS" at bounding box center [370, 142] width 174 height 15
type input "IM38G - PEABODY DTD & SPECIALIST WORKS"
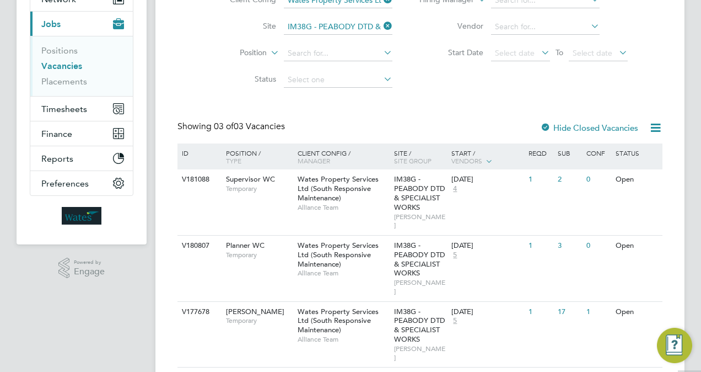
scroll to position [128, 0]
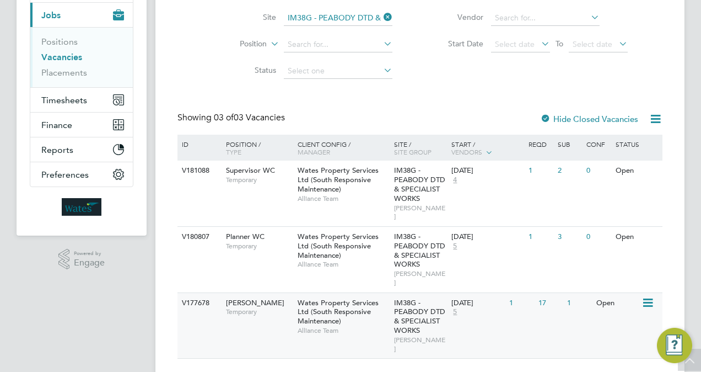
click at [350, 298] on span "Wates Property Services Ltd (South Responsive Maintenance)" at bounding box center [338, 312] width 81 height 28
click at [366, 298] on span "Wates Property Services Ltd (South Responsive Maintenance)" at bounding box center [338, 312] width 81 height 28
click at [344, 299] on div "Wates Property Services Ltd (South Responsive Maintenance) Alliance Team" at bounding box center [343, 316] width 97 height 47
click at [280, 307] on div "V177678 Carpenter BC Temporary Wates Property Services Ltd (South Responsive Ma…" at bounding box center [420, 325] width 485 height 66
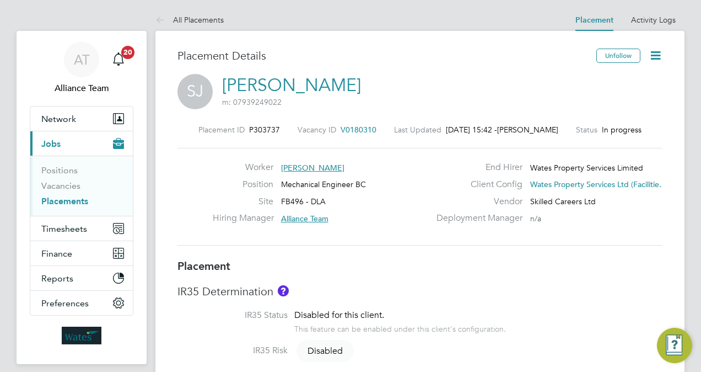
click at [345, 130] on span "V0180310" at bounding box center [359, 130] width 36 height 10
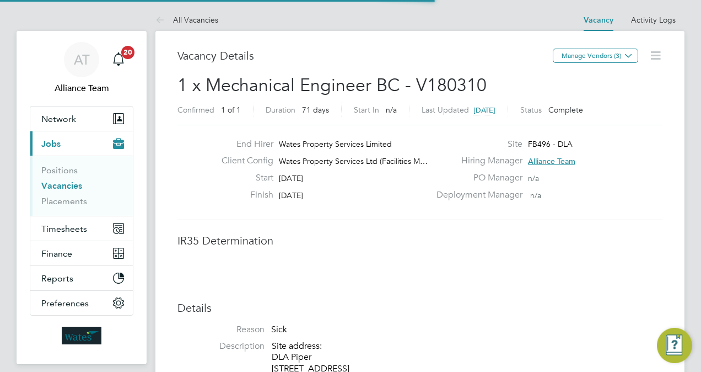
scroll to position [6, 6]
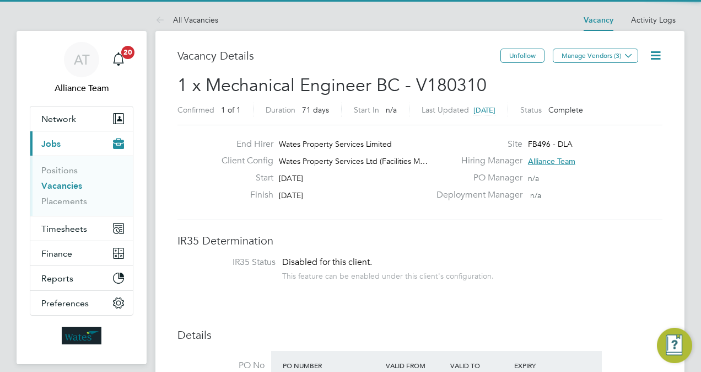
click at [390, 237] on h3 "IR35 Determination" at bounding box center [420, 240] width 485 height 14
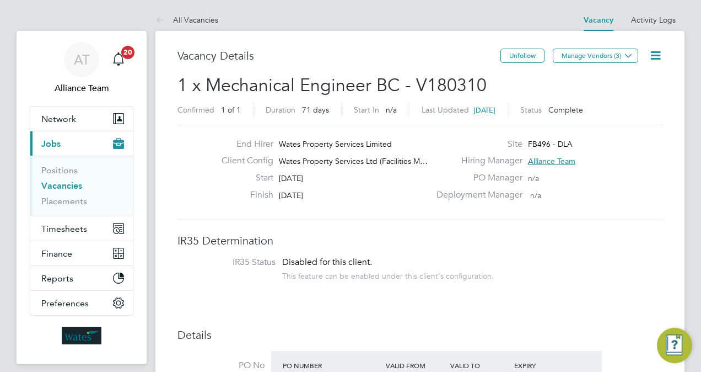
click at [57, 188] on link "Vacancies" at bounding box center [61, 185] width 41 height 10
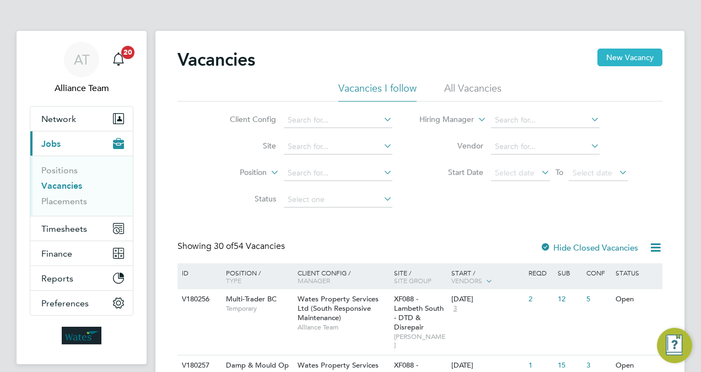
click at [629, 56] on button "New Vacancy" at bounding box center [630, 58] width 65 height 18
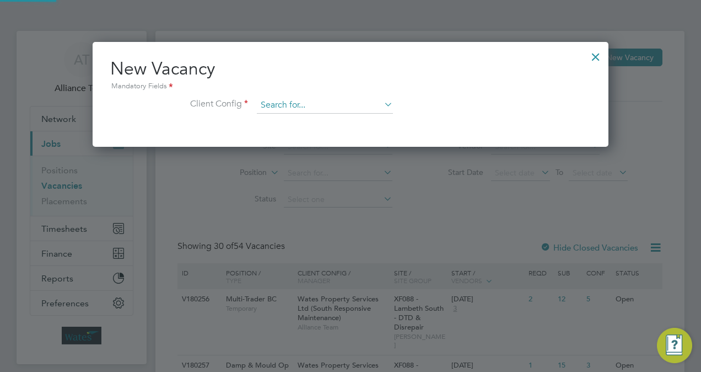
scroll to position [104, 516]
click at [319, 109] on input at bounding box center [325, 105] width 136 height 17
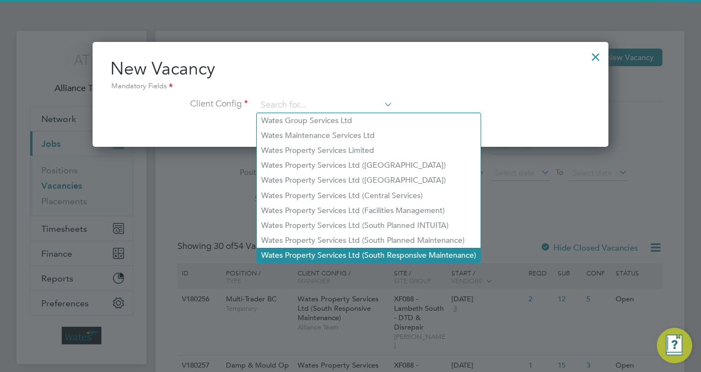
click at [411, 256] on li "Wates Property Services Ltd (South Responsive Maintenance)" at bounding box center [369, 255] width 224 height 15
type input "Wates Property Services Ltd (South Responsive Maintenance)"
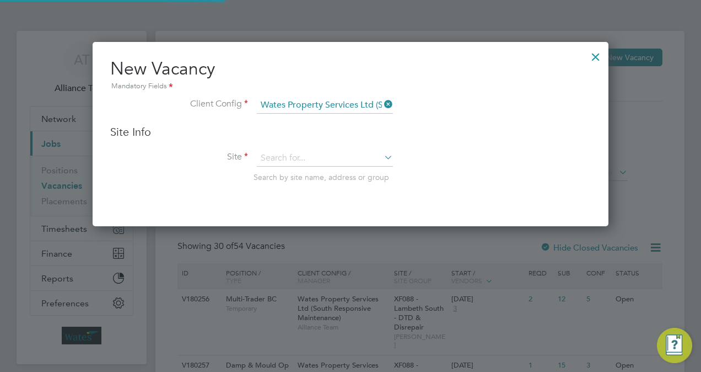
scroll to position [184, 516]
click at [317, 157] on input at bounding box center [325, 158] width 136 height 17
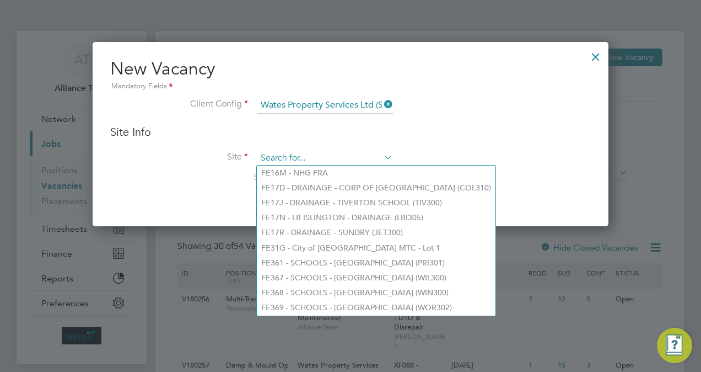
type input "p"
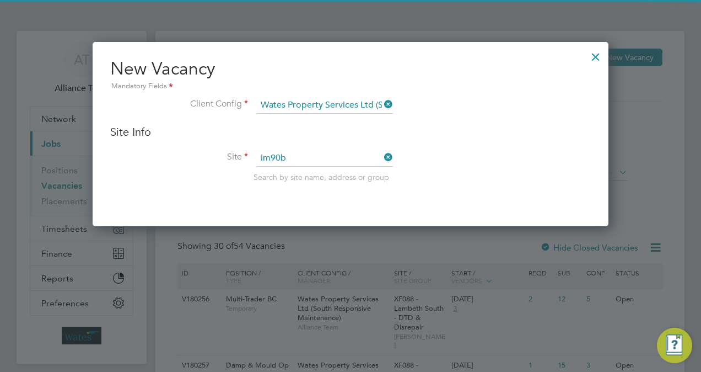
click at [317, 170] on li "IM90B - PA Housing DTD" at bounding box center [325, 172] width 137 height 15
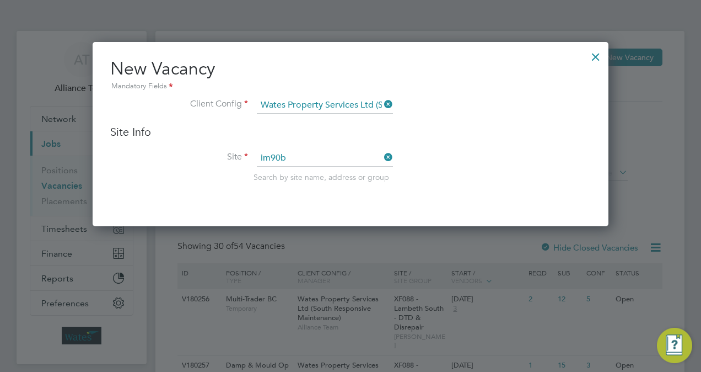
type input "IM90B - PA Housing DTD"
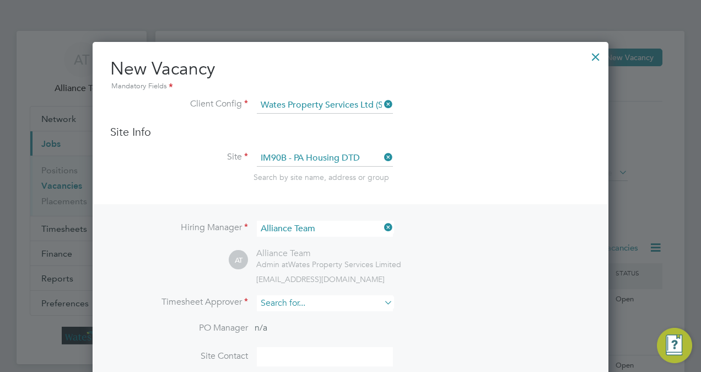
click at [308, 302] on input at bounding box center [325, 303] width 136 height 16
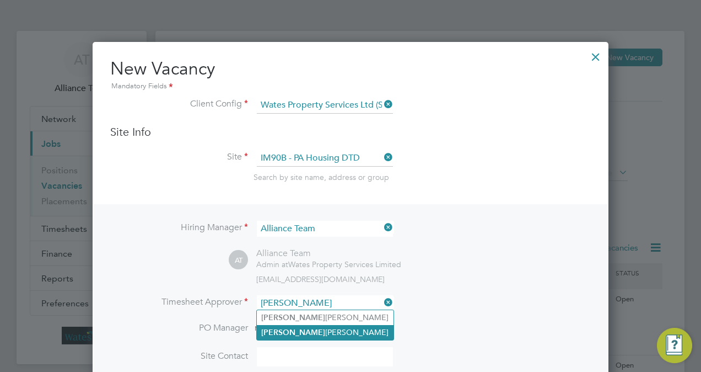
click at [308, 334] on li "Jamie Evenden" at bounding box center [325, 332] width 137 height 15
type input "Jamie Evenden"
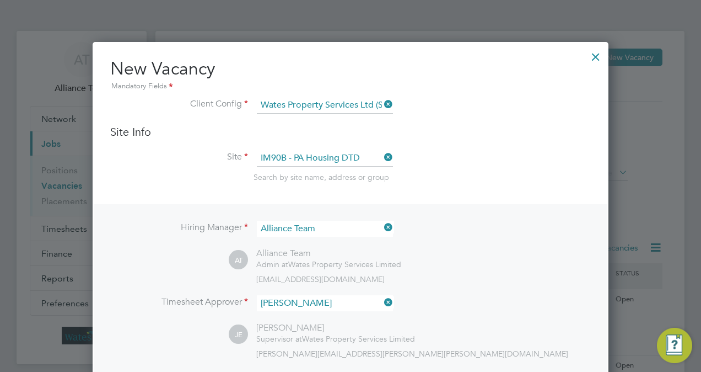
scroll to position [503, 516]
click at [442, 310] on li "Timesheet Approver Jamie Evenden" at bounding box center [350, 308] width 481 height 27
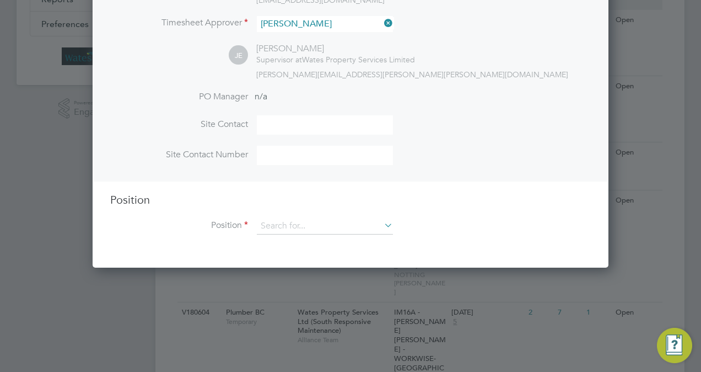
scroll to position [287, 0]
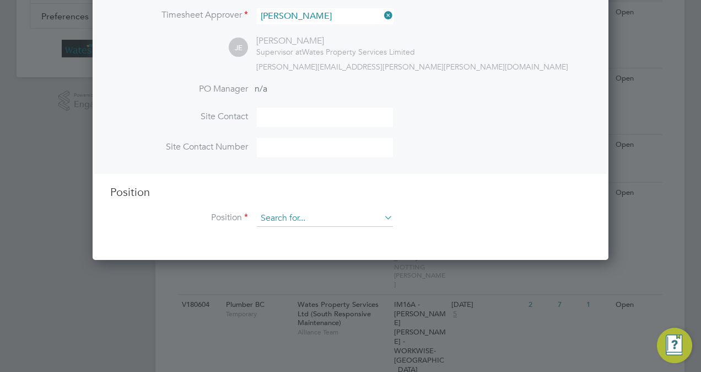
click at [322, 222] on input at bounding box center [325, 218] width 136 height 17
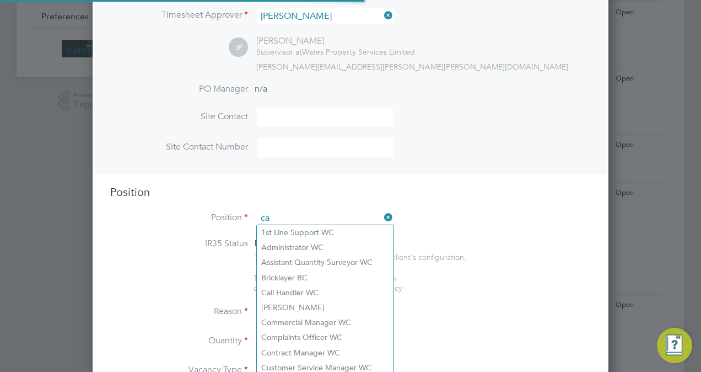
scroll to position [1577, 516]
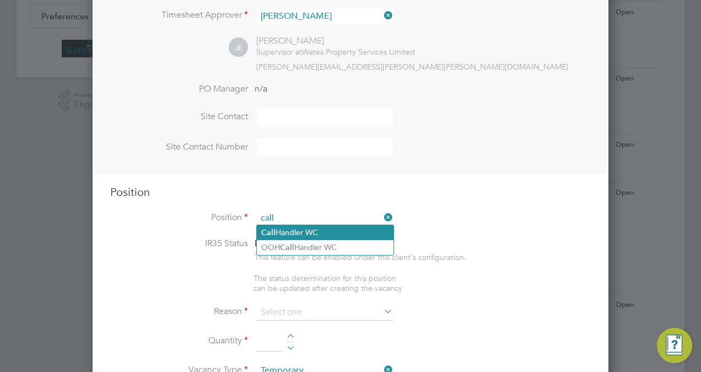
click at [320, 232] on li "Call Handler WC" at bounding box center [325, 232] width 137 height 15
type input "Call Handler WC"
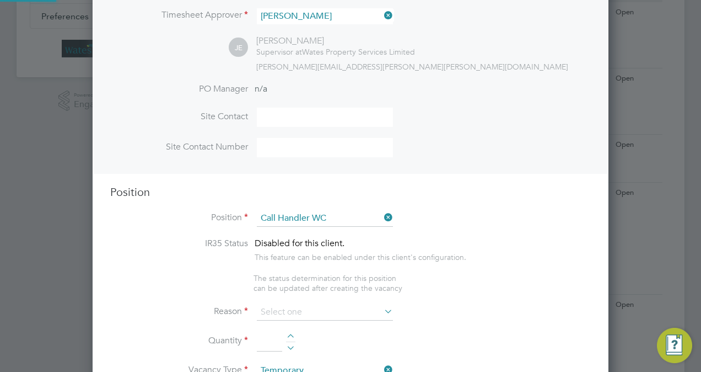
type textarea "Call handler"
click at [315, 311] on input at bounding box center [325, 312] width 136 height 17
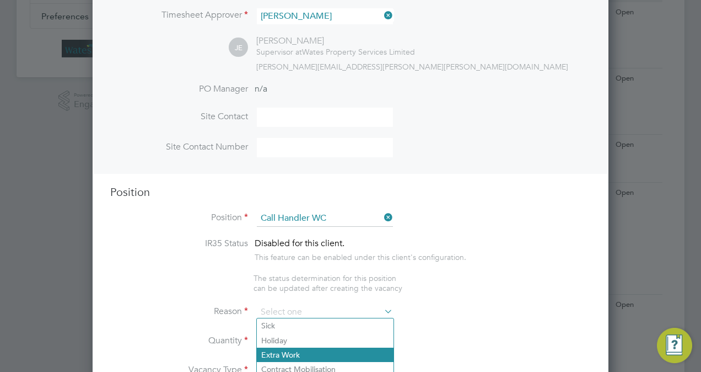
click at [305, 351] on li "Extra Work" at bounding box center [325, 354] width 137 height 14
type input "Extra Work"
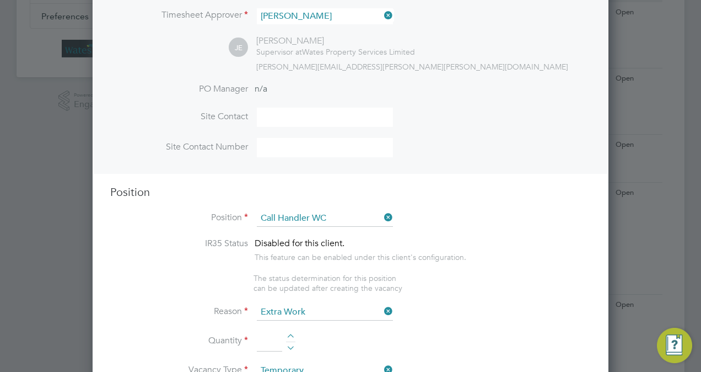
click at [289, 334] on div at bounding box center [290, 338] width 9 height 8
type input "2"
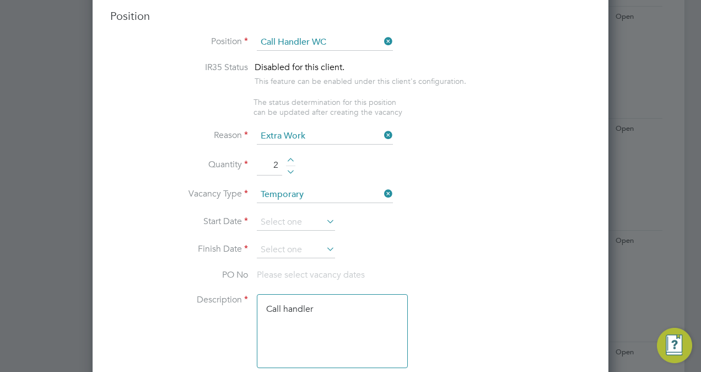
scroll to position [529, 0]
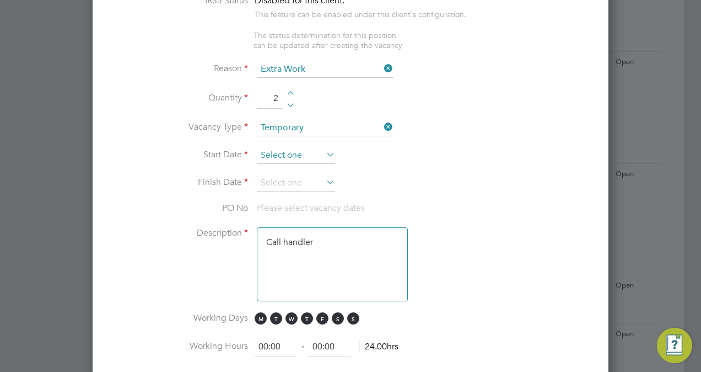
click at [296, 153] on input at bounding box center [296, 155] width 78 height 17
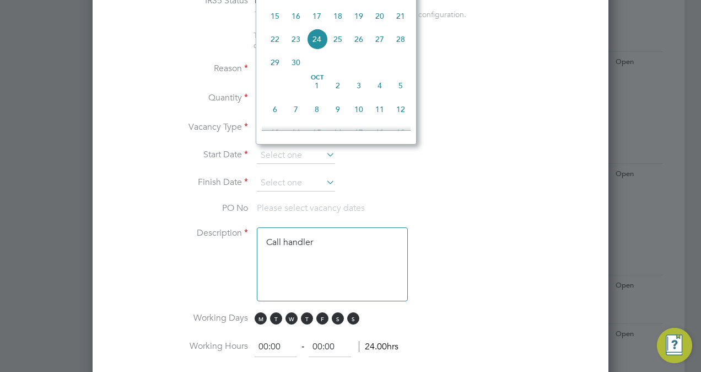
click at [317, 119] on span "8" at bounding box center [317, 109] width 21 height 21
type input "08 Oct 2025"
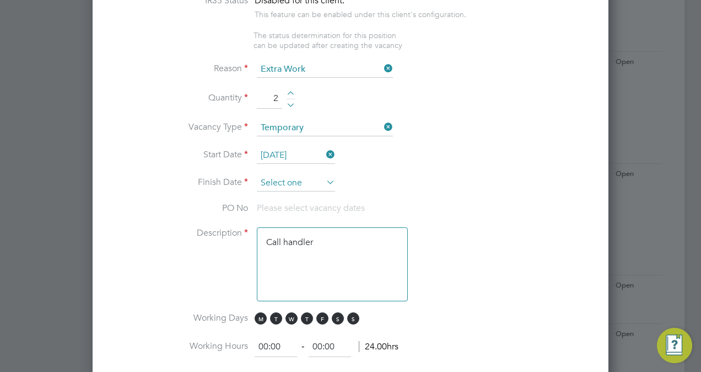
click at [291, 180] on input at bounding box center [296, 183] width 78 height 17
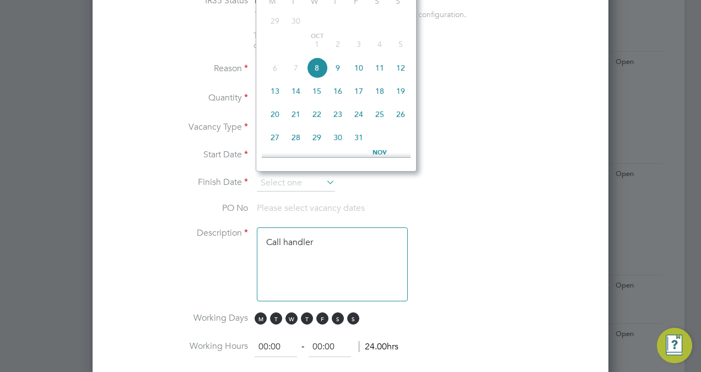
click at [521, 127] on li "Vacancy Type Temporary" at bounding box center [350, 134] width 481 height 28
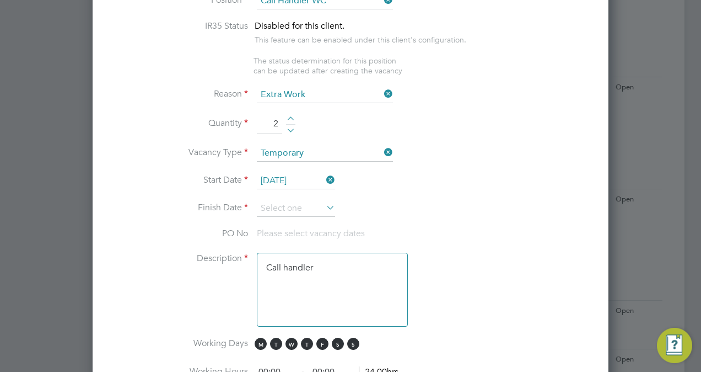
scroll to position [485, 0]
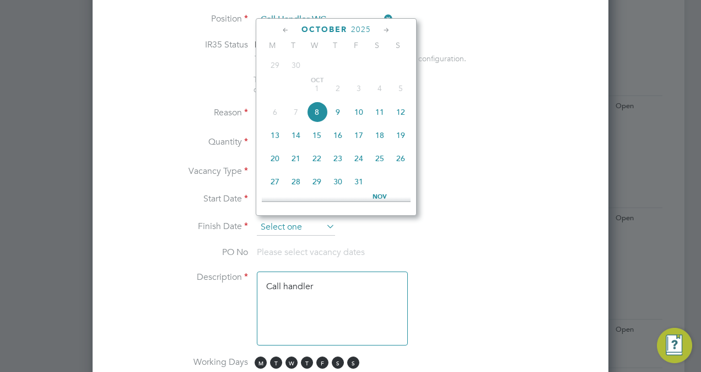
click at [308, 221] on input at bounding box center [296, 227] width 78 height 17
click at [385, 28] on icon at bounding box center [387, 30] width 10 height 12
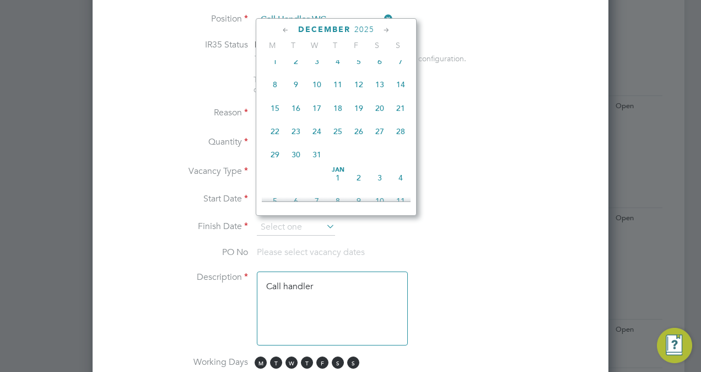
click at [385, 28] on icon at bounding box center [387, 30] width 10 height 12
click at [336, 92] on span "8" at bounding box center [338, 82] width 21 height 21
type input "08 Jan 2026"
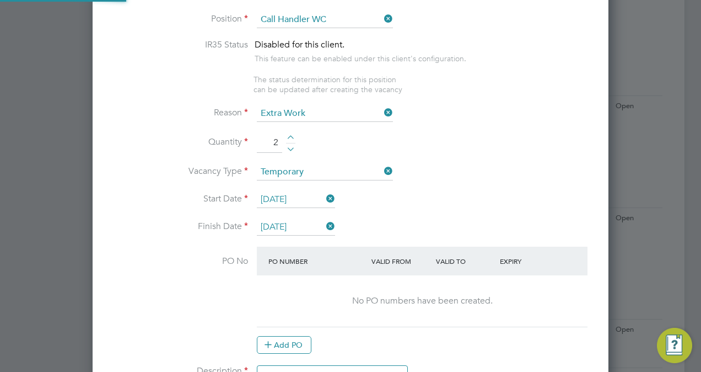
scroll to position [1779, 516]
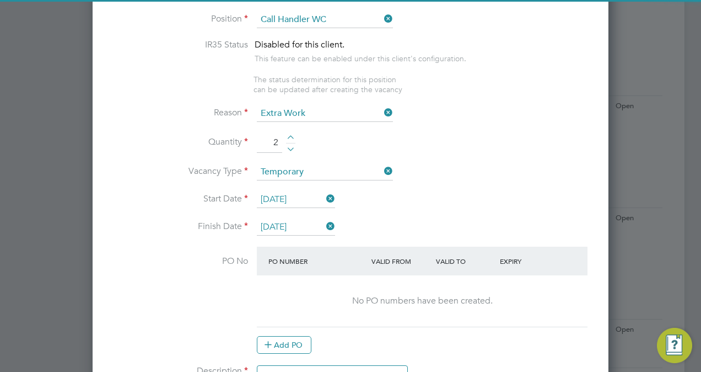
click at [473, 173] on li "Vacancy Type Temporary" at bounding box center [350, 178] width 481 height 28
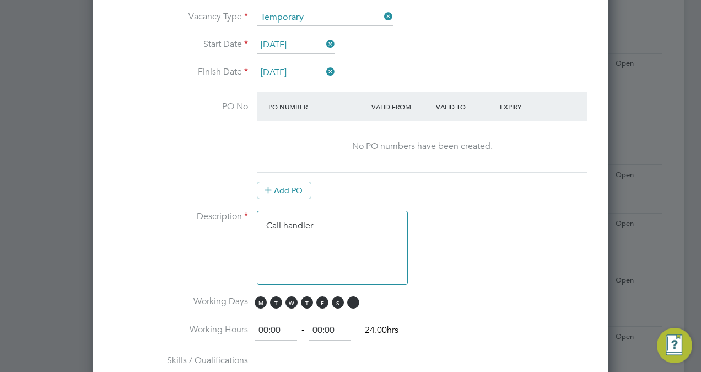
click at [353, 297] on span "S" at bounding box center [353, 302] width 12 height 12
click at [336, 299] on span "S" at bounding box center [338, 302] width 12 height 12
click at [268, 328] on input "00:00" at bounding box center [276, 330] width 42 height 20
type input "08:00"
click at [322, 329] on input "00:00" at bounding box center [330, 330] width 42 height 20
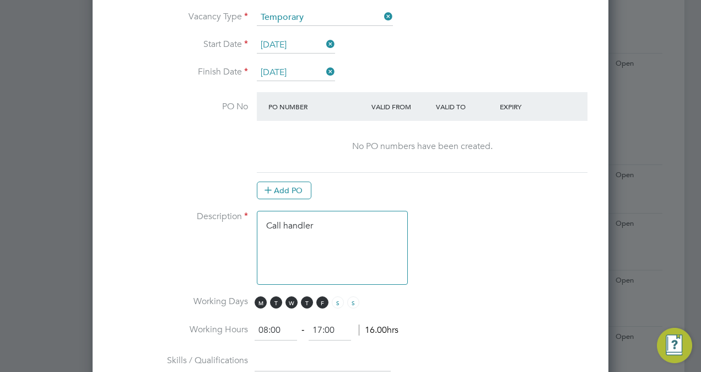
type input "17:00"
click at [502, 271] on li "Description Call handler" at bounding box center [350, 253] width 481 height 85
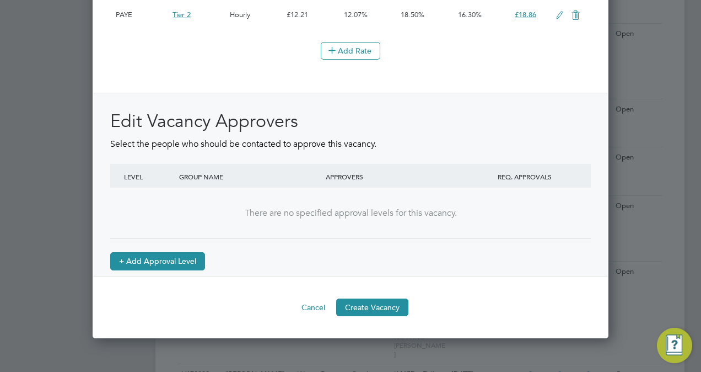
click at [164, 270] on button "+ Add Approval Level" at bounding box center [157, 261] width 95 height 18
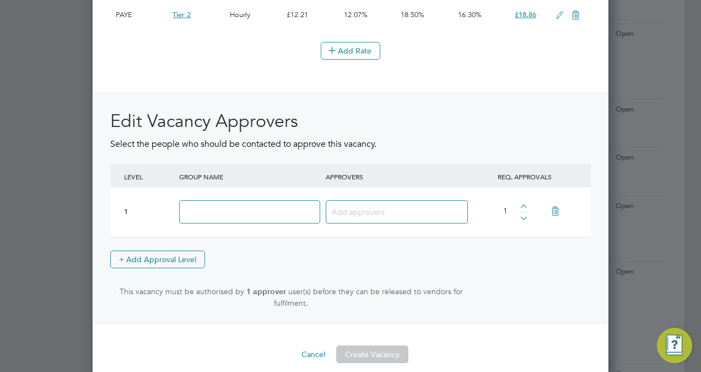
click at [263, 214] on input at bounding box center [249, 212] width 141 height 24
type input "Approve"
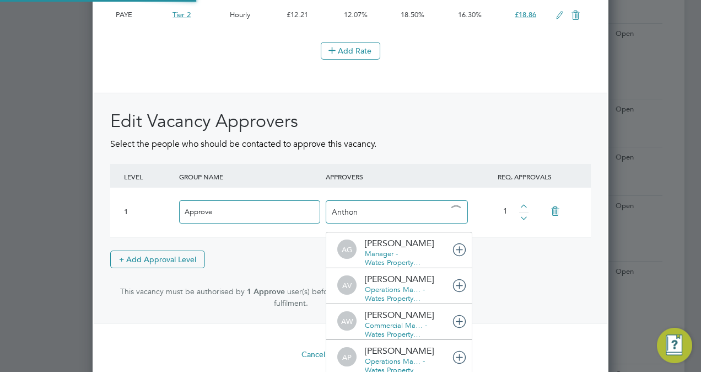
type input "Anthony"
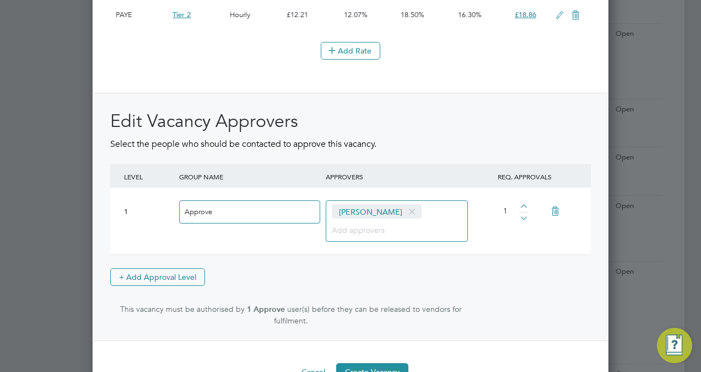
click at [411, 282] on div "Edit Vacancy Approvers Select the people who should be contacted to approve thi…" at bounding box center [350, 218] width 481 height 216
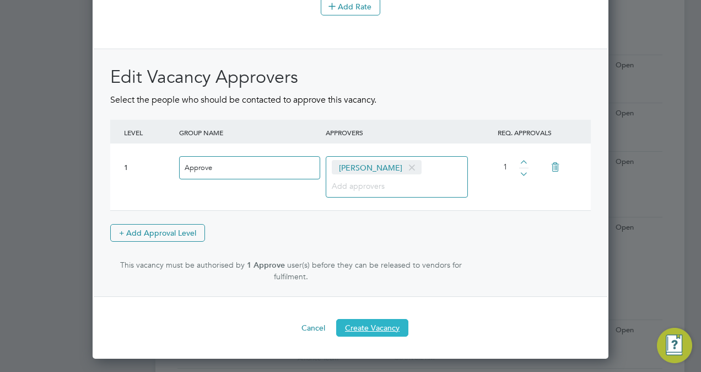
click at [390, 326] on button "Create Vacancy" at bounding box center [372, 328] width 72 height 18
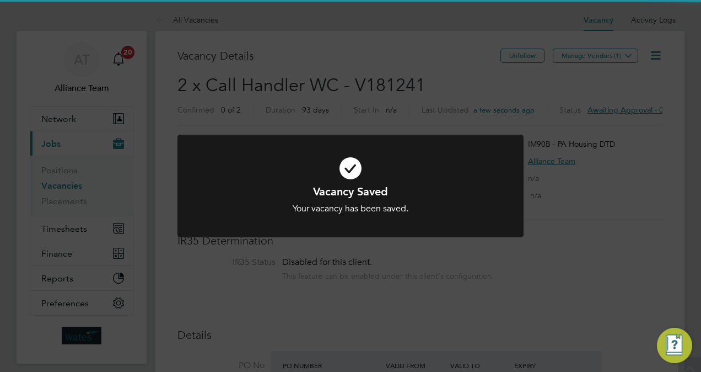
click at [636, 147] on div "Vacancy Saved Your vacancy has been saved. Cancel Okay" at bounding box center [350, 186] width 701 height 372
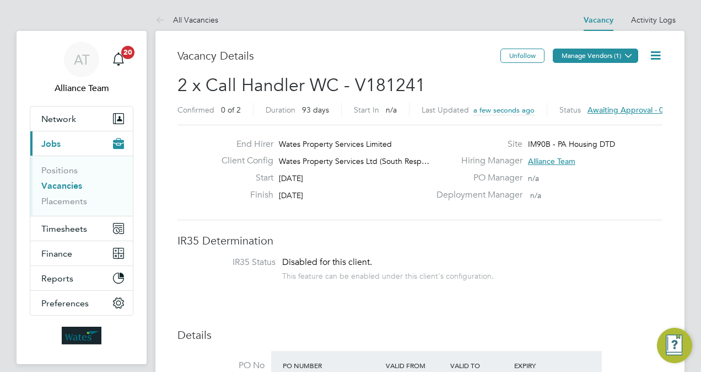
click at [601, 55] on button "Manage Vendors (1)" at bounding box center [595, 56] width 85 height 14
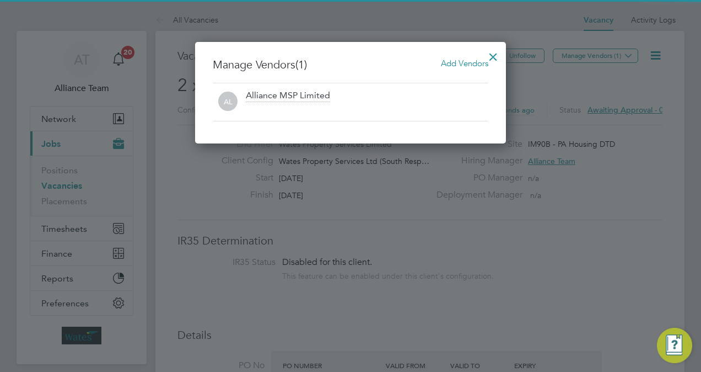
click at [459, 61] on span "Add Vendors" at bounding box center [464, 63] width 47 height 10
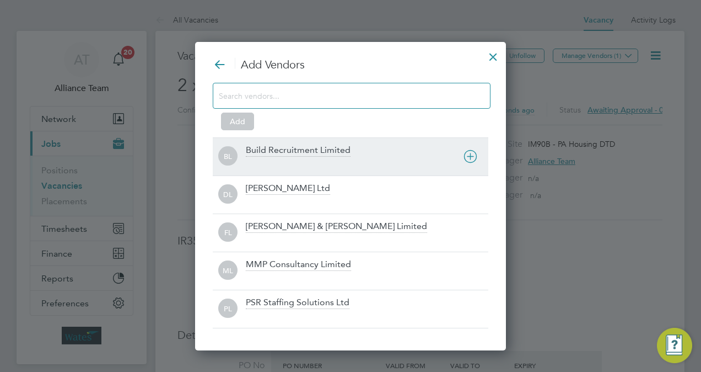
click at [263, 164] on div at bounding box center [367, 163] width 243 height 11
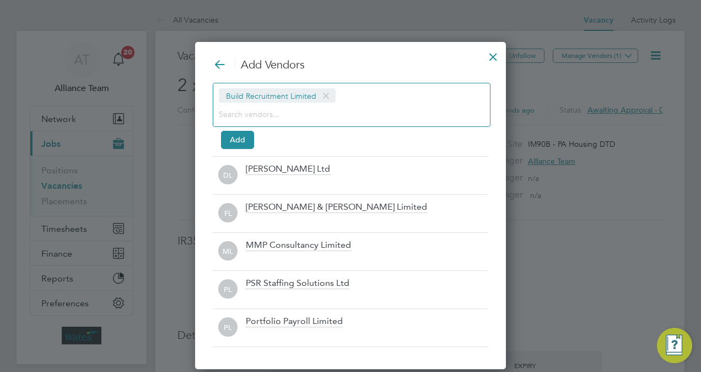
click at [265, 114] on input at bounding box center [343, 113] width 248 height 14
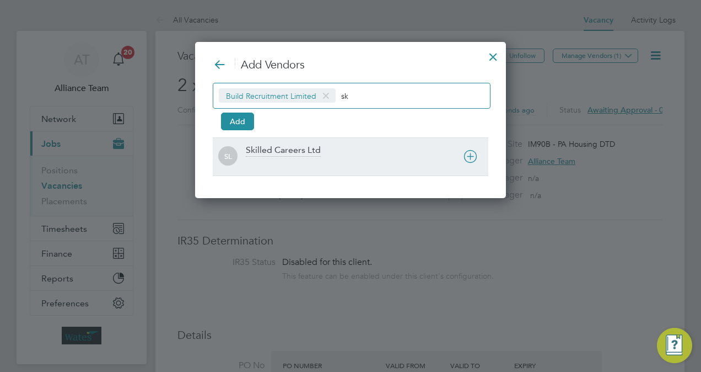
type input "sk"
click at [272, 146] on div "Skilled Careers Ltd" at bounding box center [283, 150] width 75 height 12
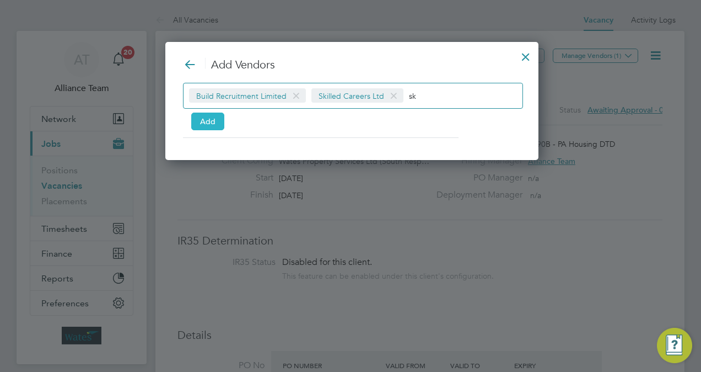
click at [203, 120] on button "Add" at bounding box center [207, 122] width 33 height 18
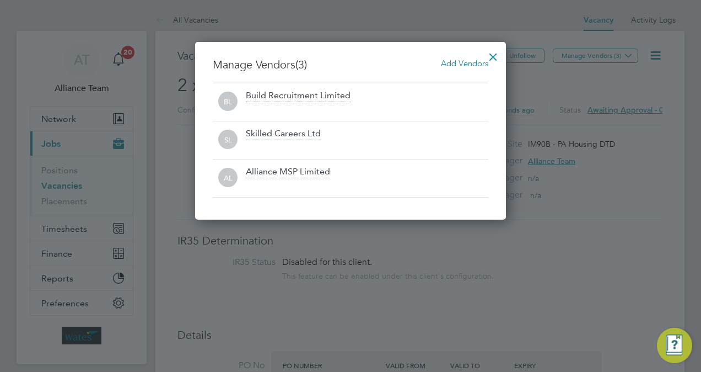
click at [500, 58] on div at bounding box center [494, 54] width 20 height 20
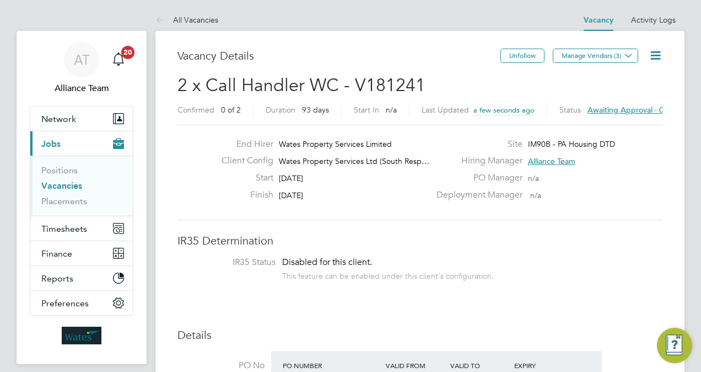
click at [655, 59] on icon at bounding box center [656, 56] width 14 height 14
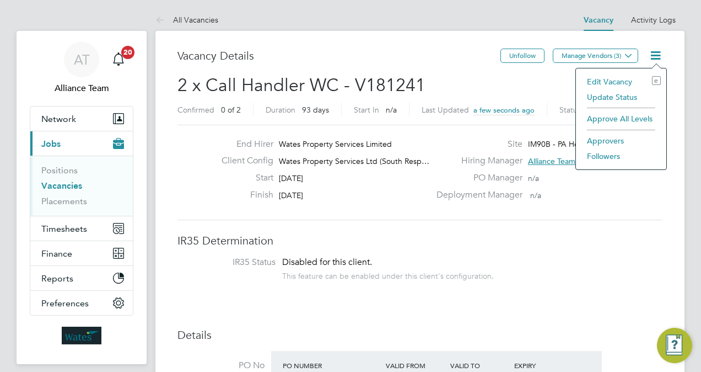
click at [600, 153] on li "Followers" at bounding box center [621, 155] width 79 height 15
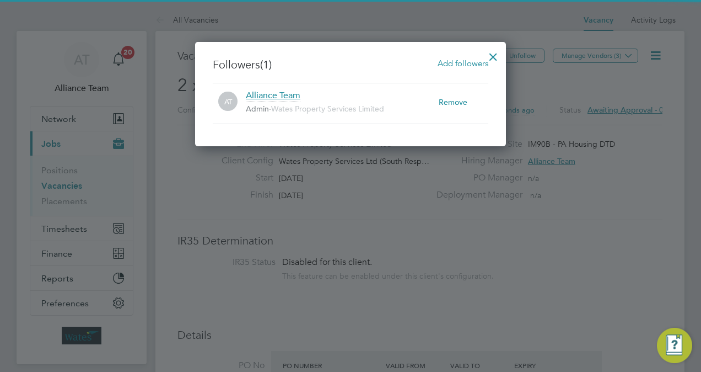
click at [467, 60] on span "Add followers" at bounding box center [463, 63] width 51 height 10
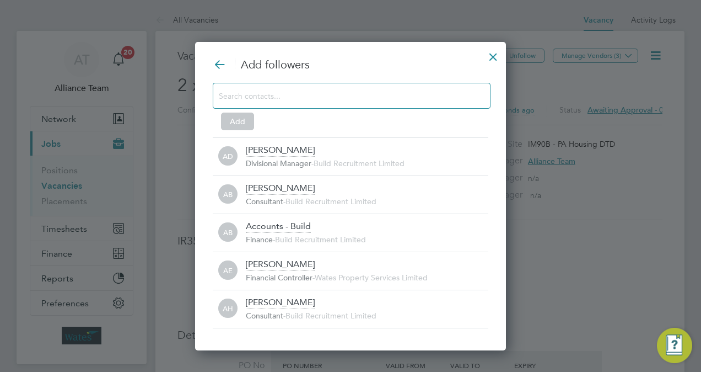
click at [281, 96] on input at bounding box center [343, 95] width 248 height 14
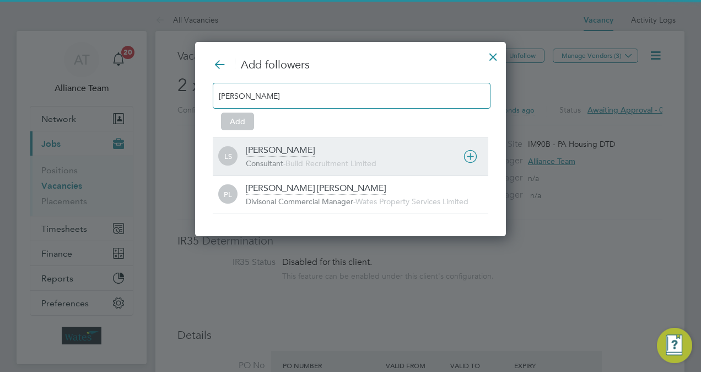
type input "leah"
click at [285, 158] on span "-" at bounding box center [284, 163] width 2 height 10
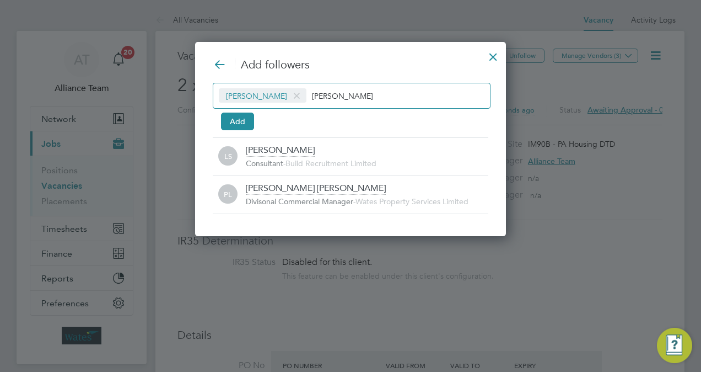
click at [322, 96] on input "leah" at bounding box center [346, 95] width 69 height 14
type input "l"
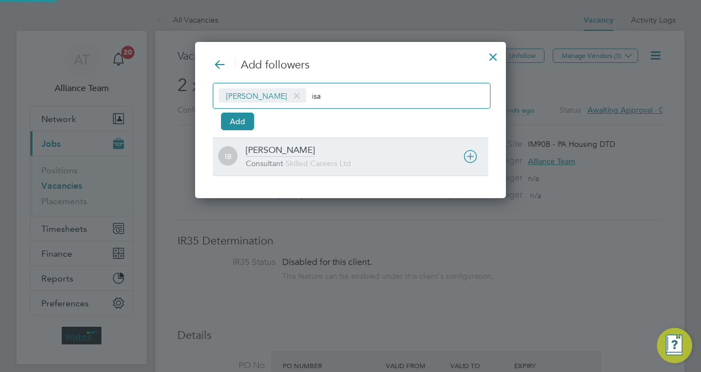
type input "isa"
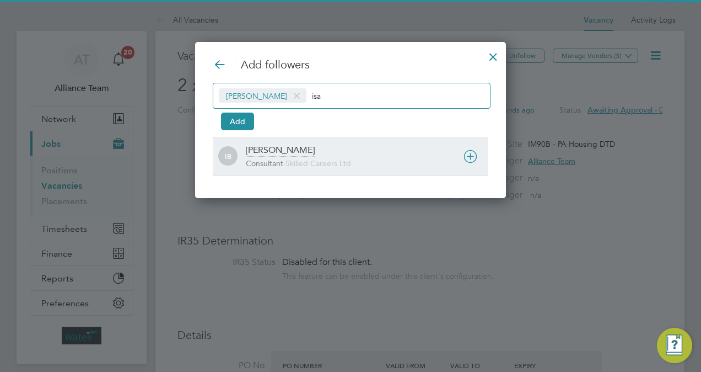
click at [301, 153] on div "Isabelle Blackhall" at bounding box center [280, 150] width 69 height 12
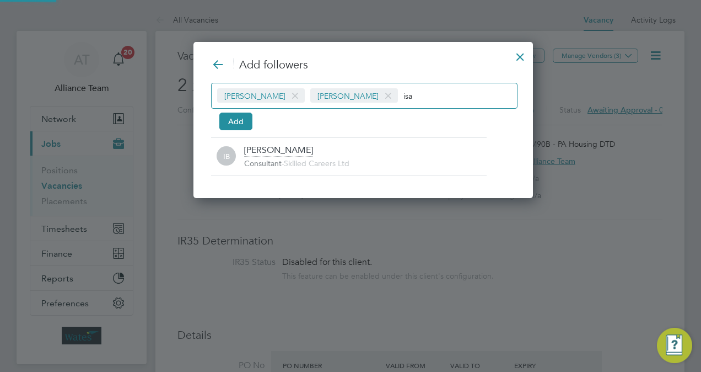
click at [401, 105] on div "Leah Seber Isabelle Blackhall isa" at bounding box center [364, 96] width 307 height 26
type input "i"
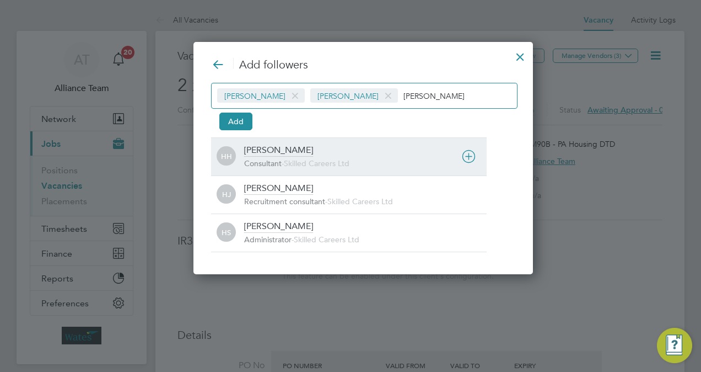
type input "holly"
click at [280, 144] on div "Holly Hammatt" at bounding box center [278, 150] width 69 height 12
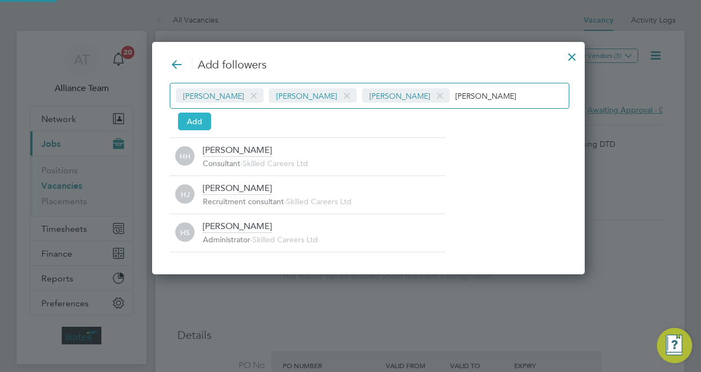
click at [199, 116] on button "Add" at bounding box center [194, 122] width 33 height 18
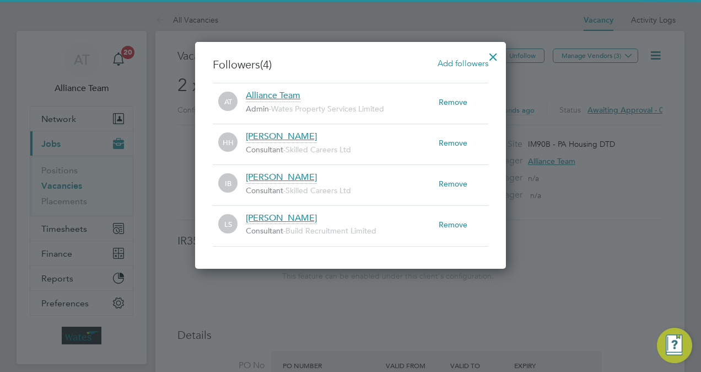
click at [496, 52] on div at bounding box center [494, 54] width 20 height 20
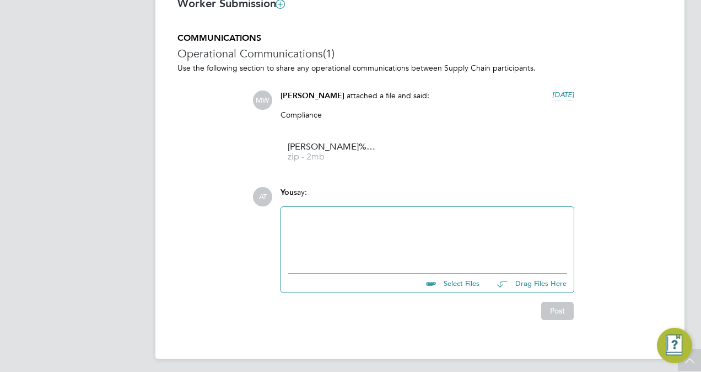
scroll to position [846, 0]
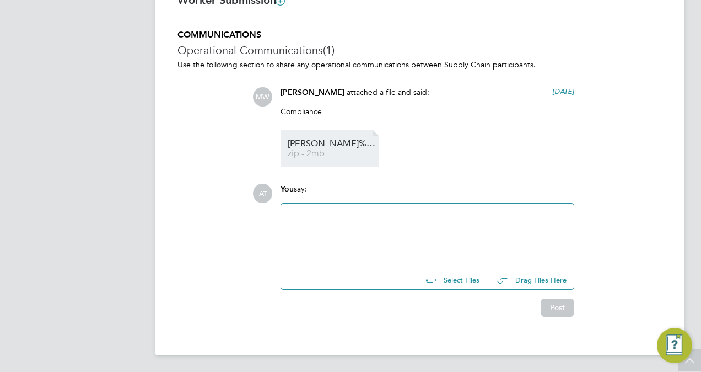
click at [326, 150] on span "zip - 2mb" at bounding box center [332, 153] width 88 height 8
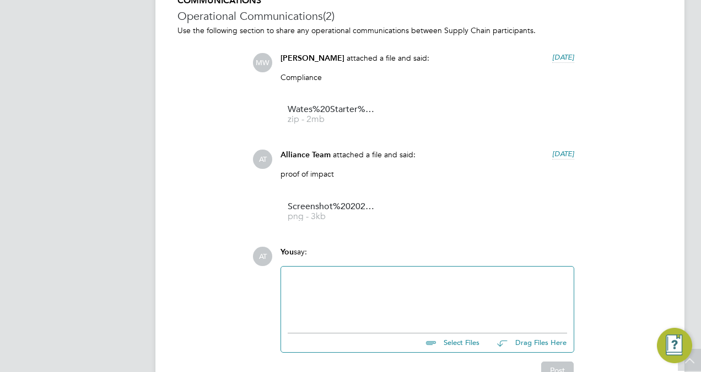
scroll to position [882, 0]
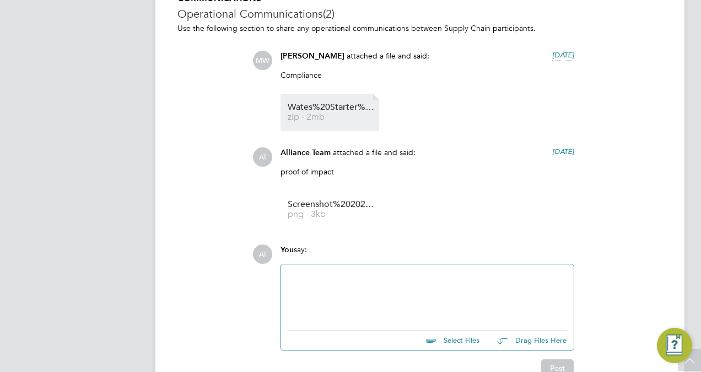
click at [337, 121] on span "zip - 2mb" at bounding box center [332, 117] width 88 height 8
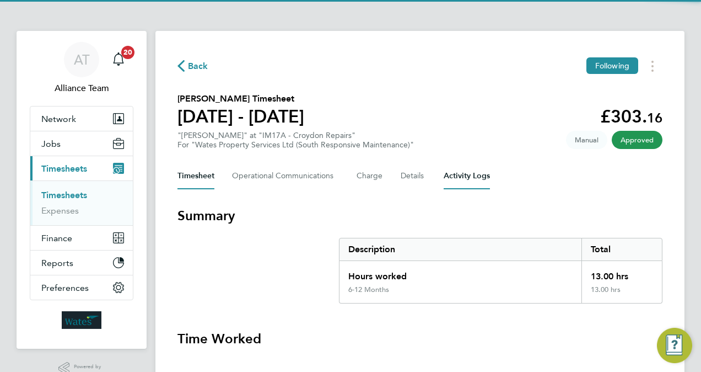
click at [461, 181] on Logs-tab "Activity Logs" at bounding box center [467, 176] width 46 height 26
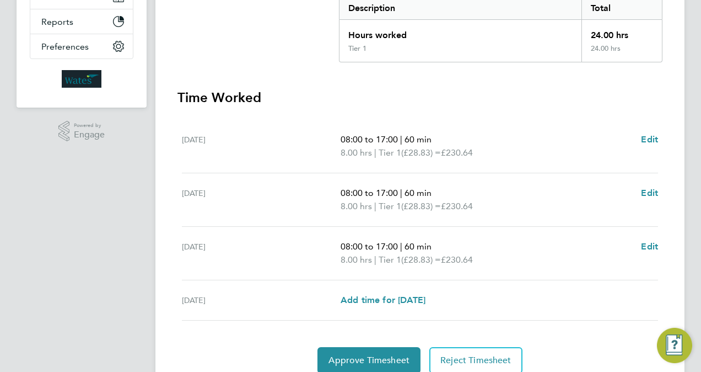
scroll to position [263, 0]
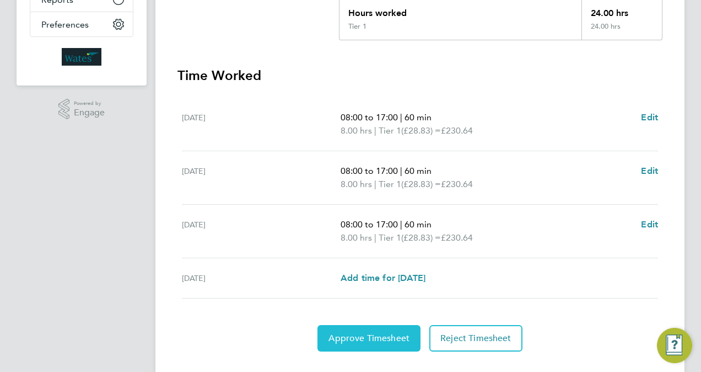
click at [376, 339] on span "Approve Timesheet" at bounding box center [369, 338] width 81 height 11
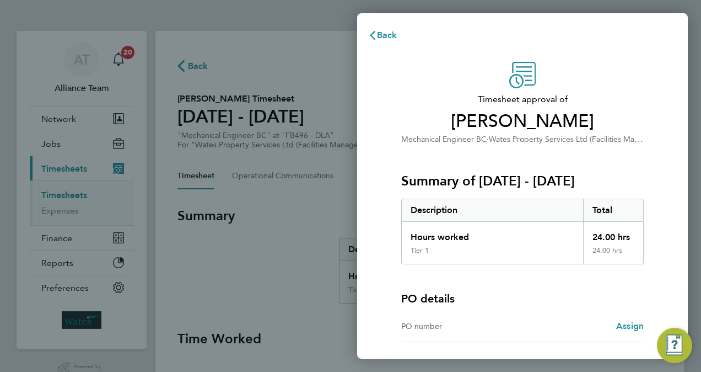
click at [465, 66] on div "Timesheet approval of [PERSON_NAME] Mechanical Engineer BC · Wates Property Ser…" at bounding box center [522, 104] width 243 height 84
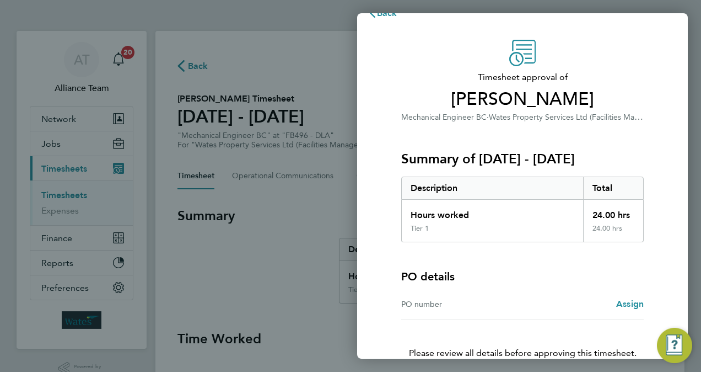
scroll to position [79, 0]
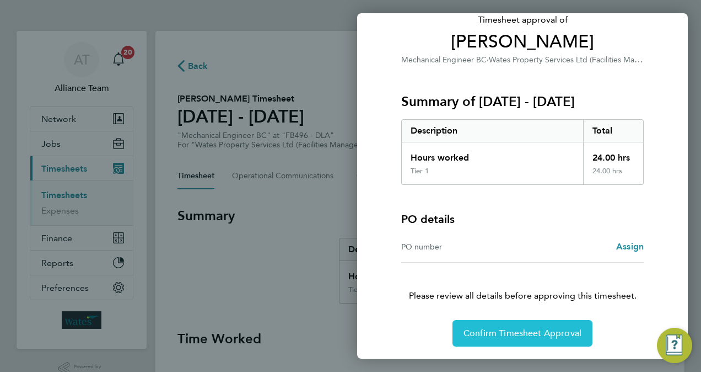
click at [516, 330] on span "Confirm Timesheet Approval" at bounding box center [523, 333] width 118 height 11
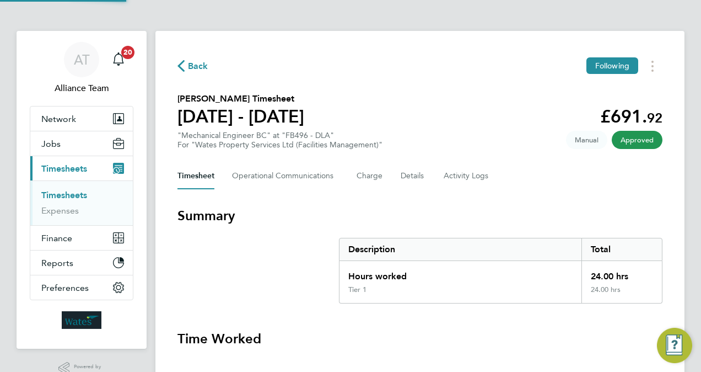
click at [323, 85] on div "Back Following [PERSON_NAME] Timesheet [DATE] - [DATE] £691. 92 "Mechanical Eng…" at bounding box center [420, 336] width 529 height 610
